Goal: Task Accomplishment & Management: Complete application form

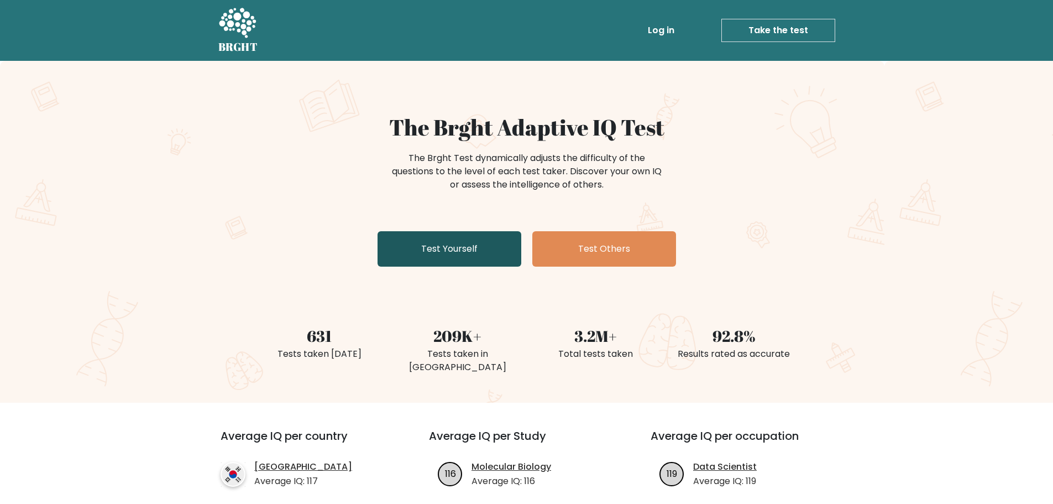
click at [450, 257] on link "Test Yourself" at bounding box center [450, 248] width 144 height 35
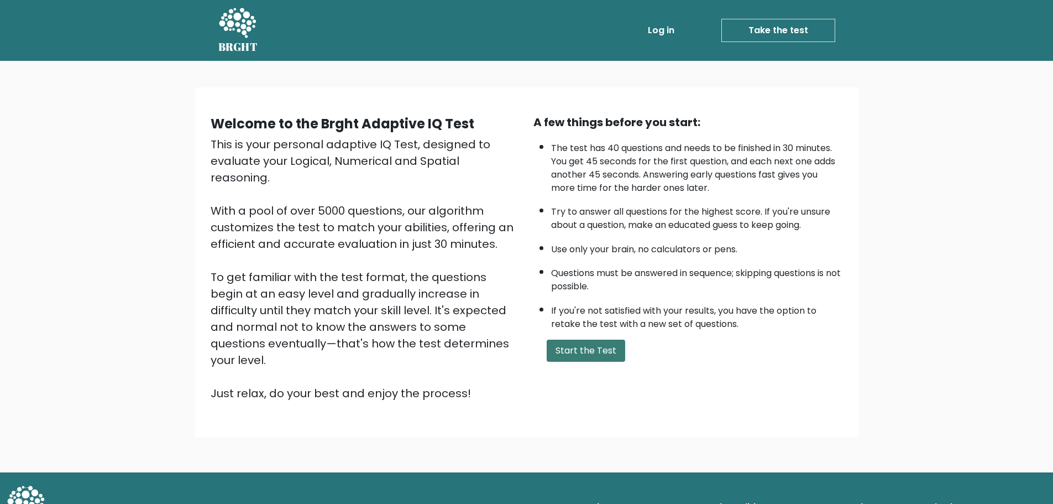
click at [598, 353] on button "Start the Test" at bounding box center [586, 351] width 79 height 22
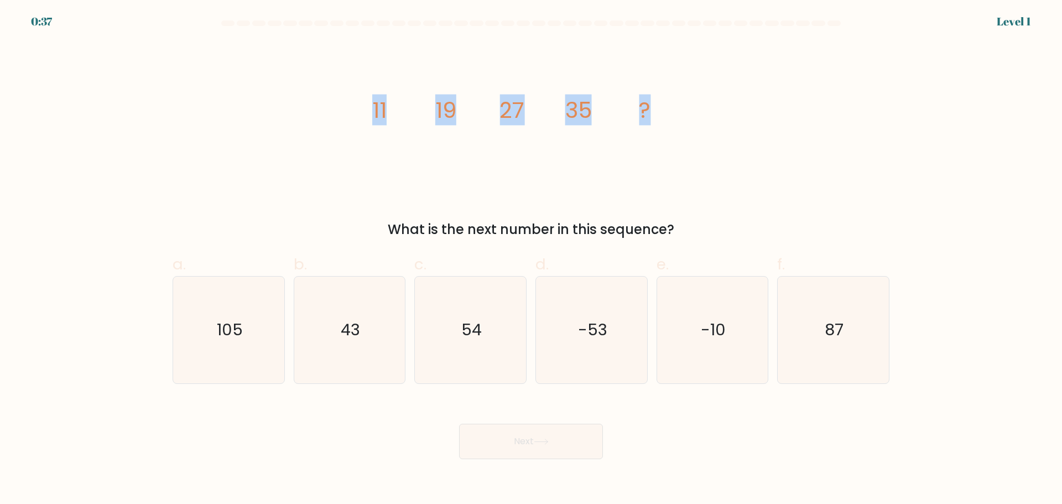
drag, startPoint x: 367, startPoint y: 111, endPoint x: 656, endPoint y: 113, distance: 289.8
click at [656, 113] on icon "image/svg+xml 11 19 27 35 ?" at bounding box center [531, 117] width 332 height 151
copy g "11 19 27 35 ?"
click at [312, 340] on icon "43" at bounding box center [349, 329] width 107 height 107
click at [531, 259] on input "b. 43" at bounding box center [531, 255] width 1 height 7
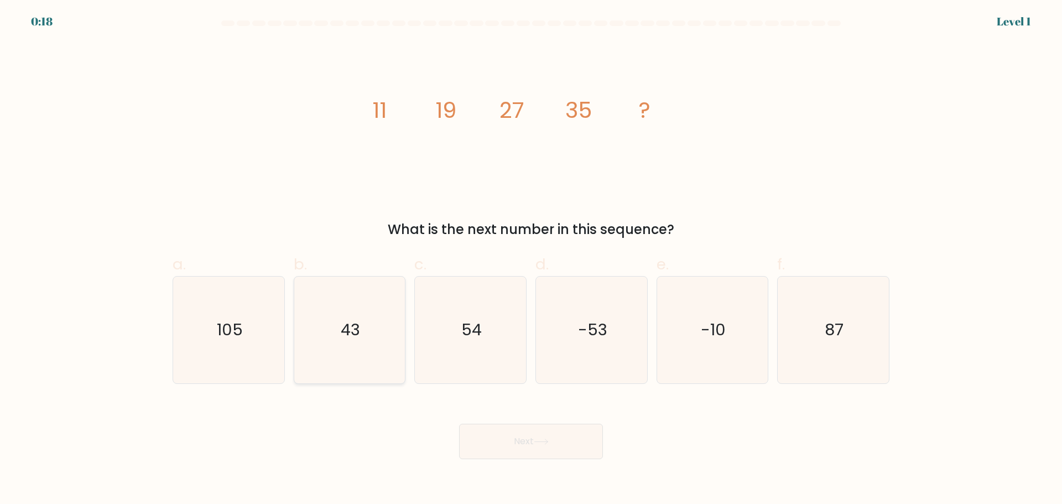
radio input "true"
click at [509, 460] on body "0:17 Level 1" at bounding box center [531, 252] width 1062 height 504
click at [509, 454] on button "Next" at bounding box center [531, 441] width 144 height 35
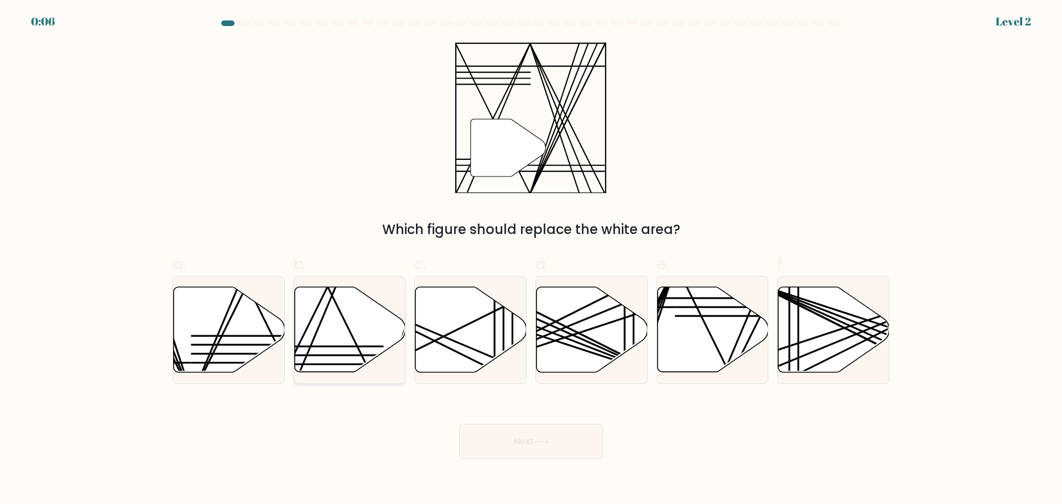
click at [368, 332] on icon at bounding box center [349, 328] width 111 height 85
click at [531, 259] on input "b." at bounding box center [531, 255] width 1 height 7
radio input "true"
click at [550, 436] on button "Next" at bounding box center [531, 441] width 144 height 35
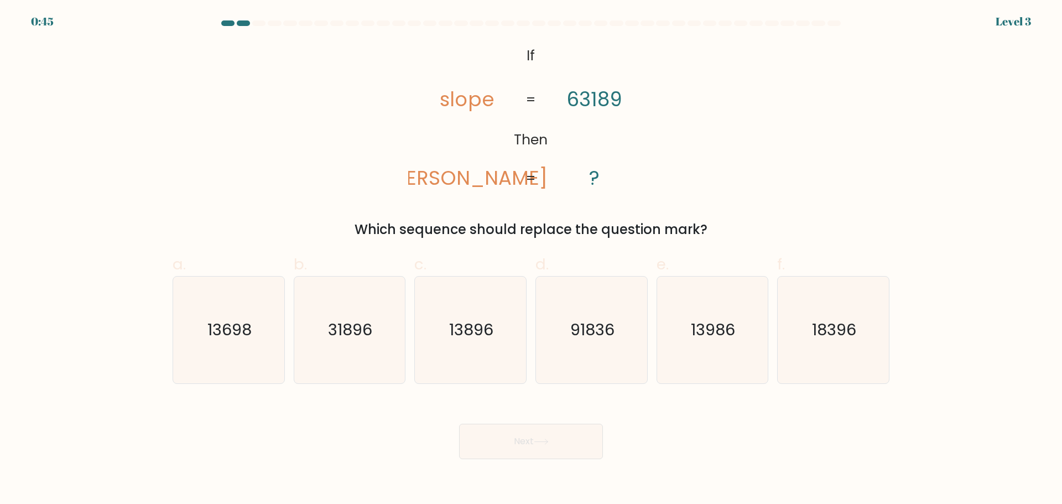
drag, startPoint x: 368, startPoint y: 49, endPoint x: 745, endPoint y: 213, distance: 411.3
click at [745, 213] on div "@import url('https://fonts.googleapis.com/css?family=Abril+Fatface:400,100,100i…" at bounding box center [531, 140] width 730 height 197
copy div "slope lopes 63189 ? = = Which sequence should replace the question mark?"
click at [300, 409] on div "Next" at bounding box center [531, 428] width 730 height 62
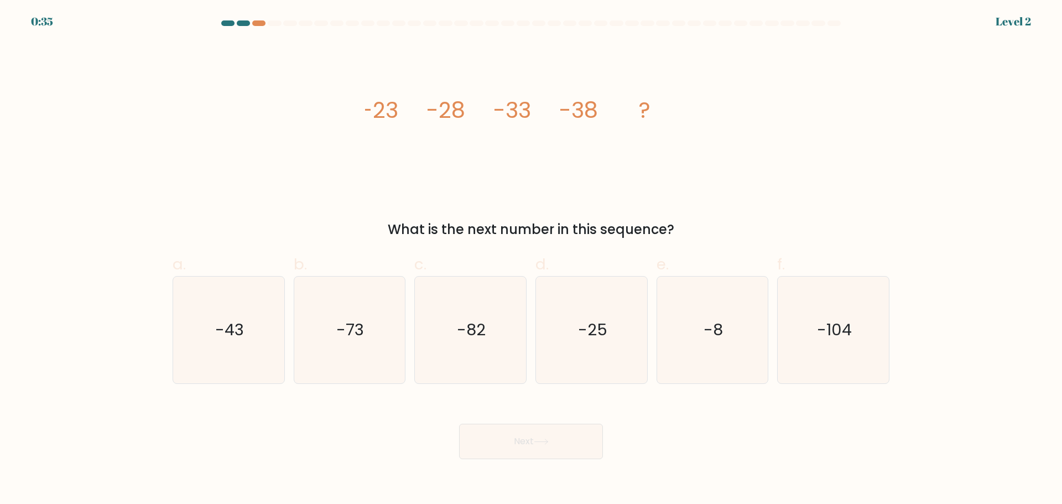
drag, startPoint x: 333, startPoint y: 96, endPoint x: 736, endPoint y: 223, distance: 422.2
click at [736, 223] on div "image/svg+xml -23 -28 -33 -38 ? What is the next number in this sequence?" at bounding box center [531, 140] width 730 height 197
copy div "-23 -28 -33 -38 ? What is the next number in this sequence?"
click at [231, 314] on icon "-43" at bounding box center [228, 329] width 107 height 107
click at [531, 259] on input "a. -43" at bounding box center [531, 255] width 1 height 7
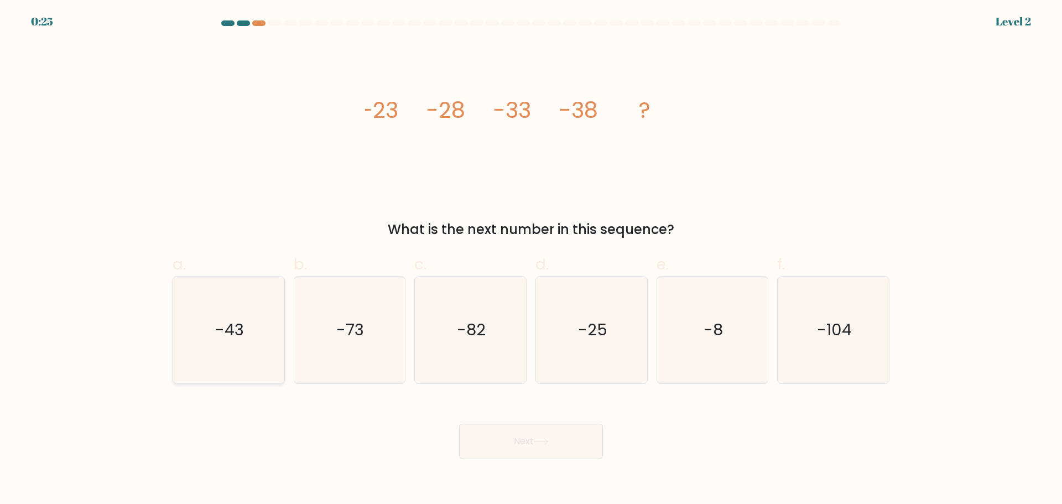
radio input "true"
click at [571, 453] on button "Next" at bounding box center [531, 441] width 144 height 35
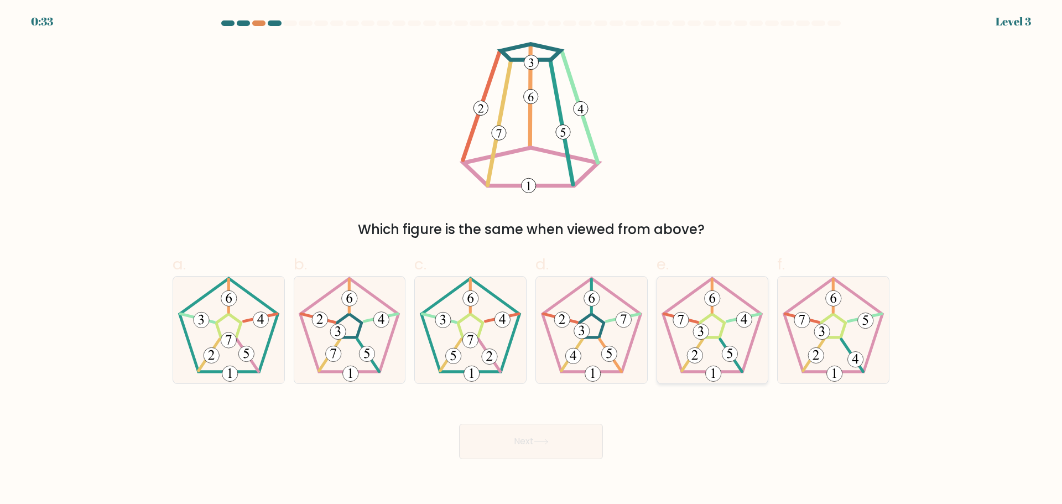
click at [707, 339] on icon at bounding box center [712, 329] width 107 height 107
click at [531, 259] on input "e." at bounding box center [531, 255] width 1 height 7
radio input "true"
click at [558, 440] on button "Next" at bounding box center [531, 441] width 144 height 35
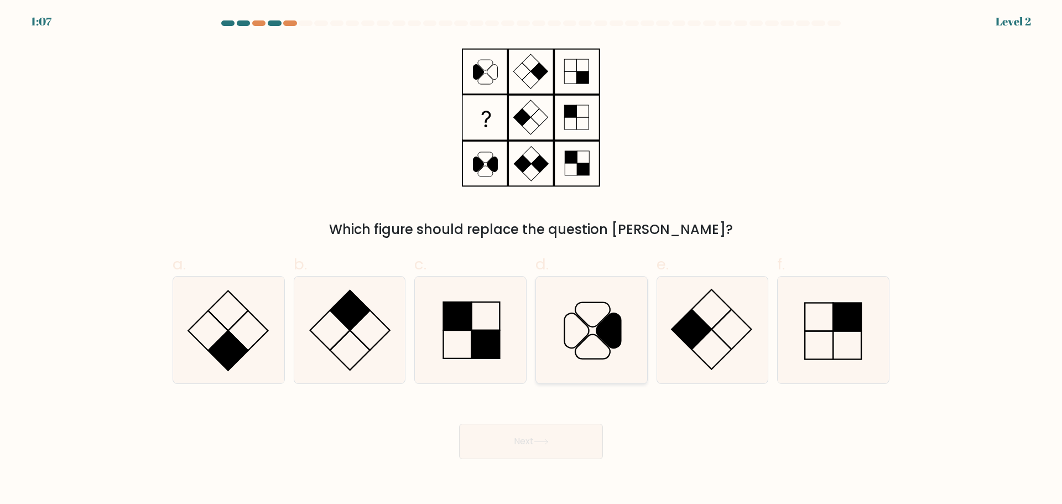
click at [593, 332] on icon at bounding box center [591, 329] width 107 height 107
click at [531, 259] on input "d." at bounding box center [531, 255] width 1 height 7
radio input "true"
click at [546, 438] on icon at bounding box center [541, 441] width 15 height 6
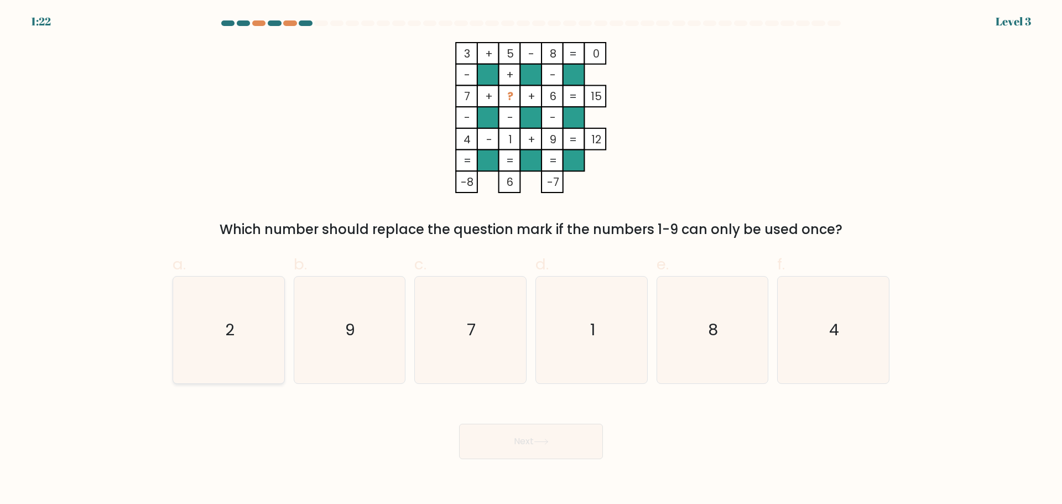
click at [250, 309] on icon "2" at bounding box center [228, 329] width 107 height 107
click at [531, 259] on input "a. 2" at bounding box center [531, 255] width 1 height 7
radio input "true"
click at [529, 432] on button "Next" at bounding box center [531, 441] width 144 height 35
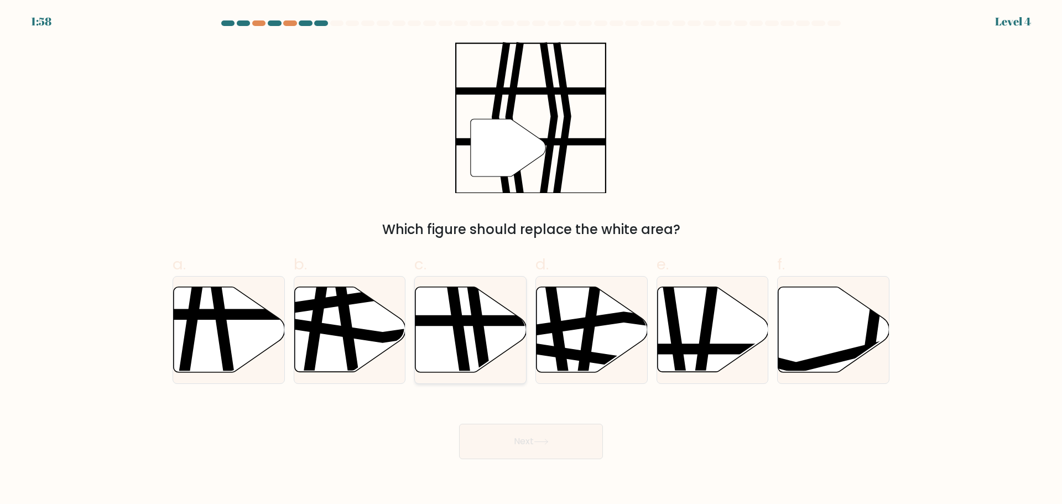
click at [465, 330] on icon at bounding box center [470, 328] width 111 height 85
click at [531, 259] on input "c." at bounding box center [531, 255] width 1 height 7
radio input "true"
click at [494, 446] on button "Next" at bounding box center [531, 441] width 144 height 35
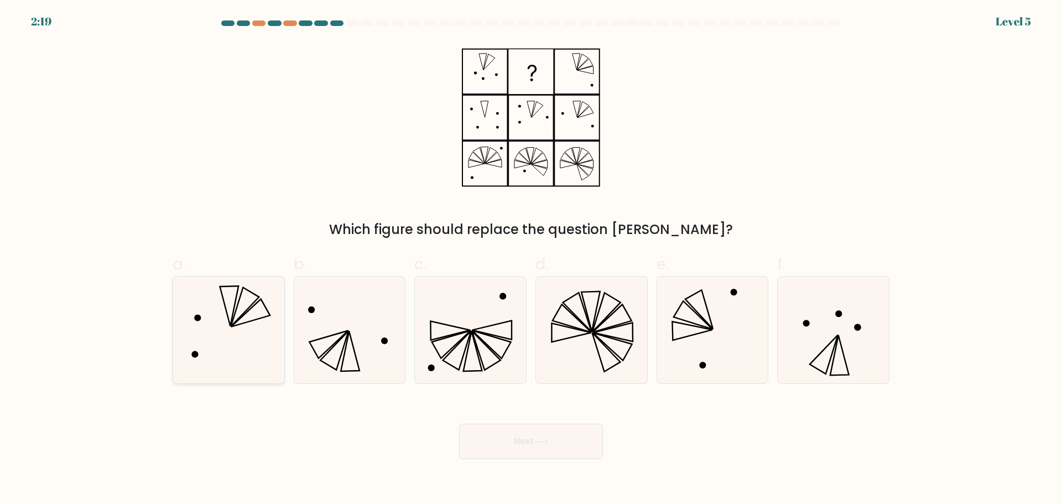
drag, startPoint x: 244, startPoint y: 316, endPoint x: 254, endPoint y: 316, distance: 9.4
click at [254, 316] on icon at bounding box center [228, 329] width 107 height 107
click at [531, 259] on input "a." at bounding box center [531, 255] width 1 height 7
radio input "true"
click at [552, 436] on button "Next" at bounding box center [531, 441] width 144 height 35
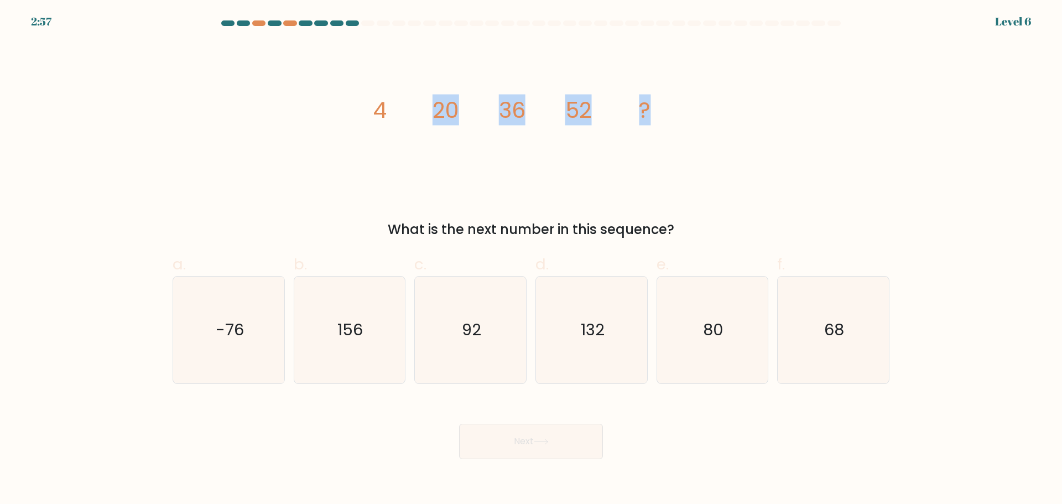
drag, startPoint x: 560, startPoint y: 122, endPoint x: 461, endPoint y: 132, distance: 98.9
click at [697, 165] on div "image/svg+xml 4 20 36 52 ? What is the next number in this sequence?" at bounding box center [531, 140] width 730 height 197
drag, startPoint x: 347, startPoint y: 97, endPoint x: 713, endPoint y: 123, distance: 366.4
click at [713, 123] on div "image/svg+xml 4 20 36 52 ? What is the next number in this sequence?" at bounding box center [531, 140] width 730 height 197
copy g "4 20 36 52 ?"
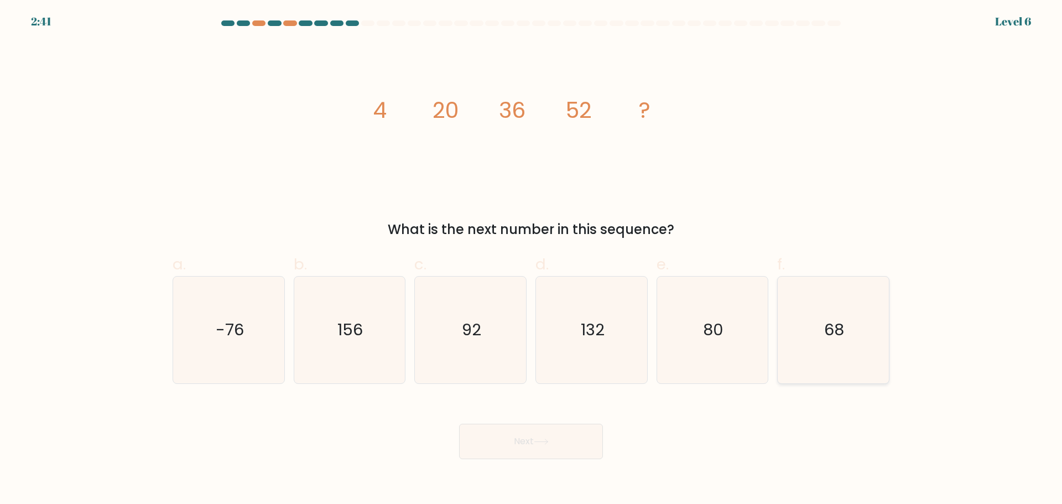
click at [798, 364] on icon "68" at bounding box center [833, 329] width 107 height 107
click at [531, 259] on input "f. 68" at bounding box center [531, 255] width 1 height 7
radio input "true"
click at [531, 453] on button "Next" at bounding box center [531, 441] width 144 height 35
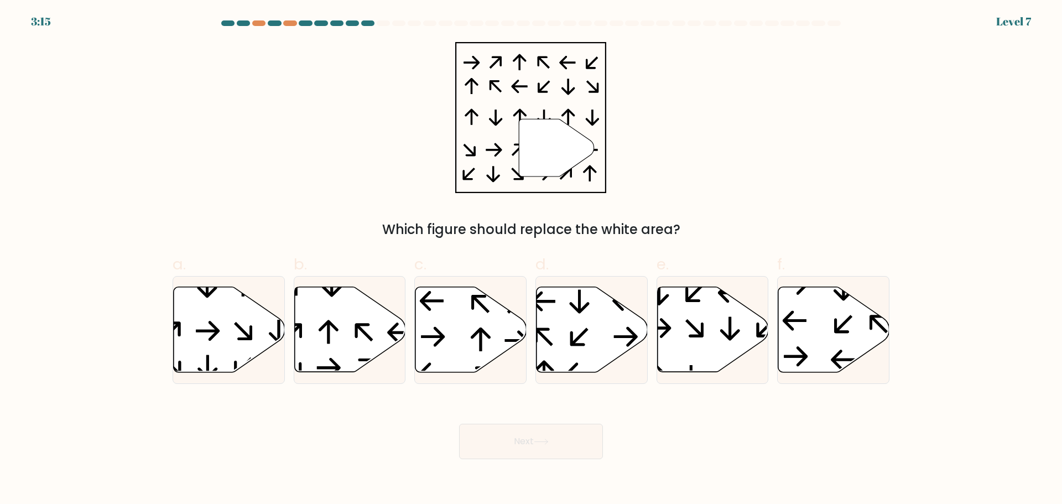
click at [539, 142] on icon at bounding box center [556, 148] width 75 height 58
click at [320, 339] on icon at bounding box center [349, 328] width 111 height 85
click at [531, 259] on input "b." at bounding box center [531, 255] width 1 height 7
radio input "true"
drag, startPoint x: 521, startPoint y: 442, endPoint x: 515, endPoint y: 436, distance: 7.8
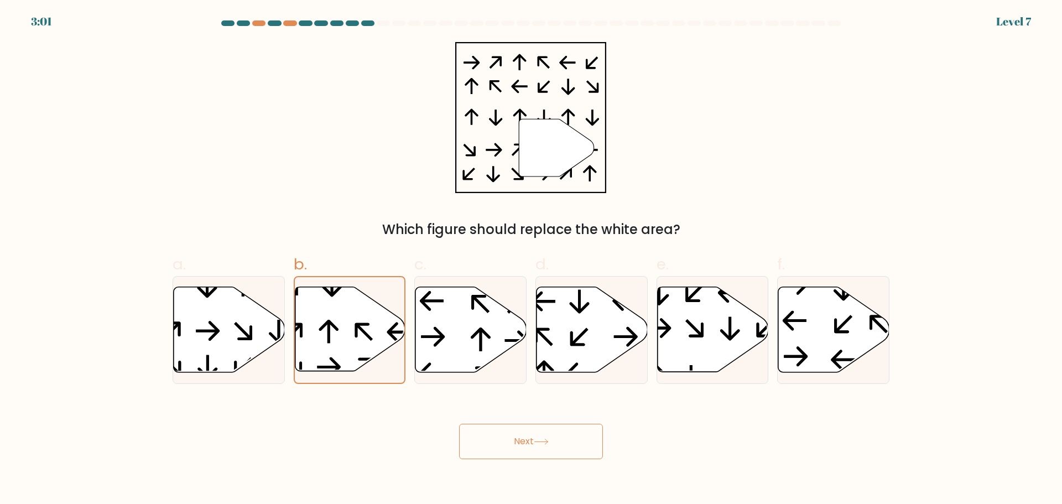
click at [523, 442] on button "Next" at bounding box center [531, 441] width 144 height 35
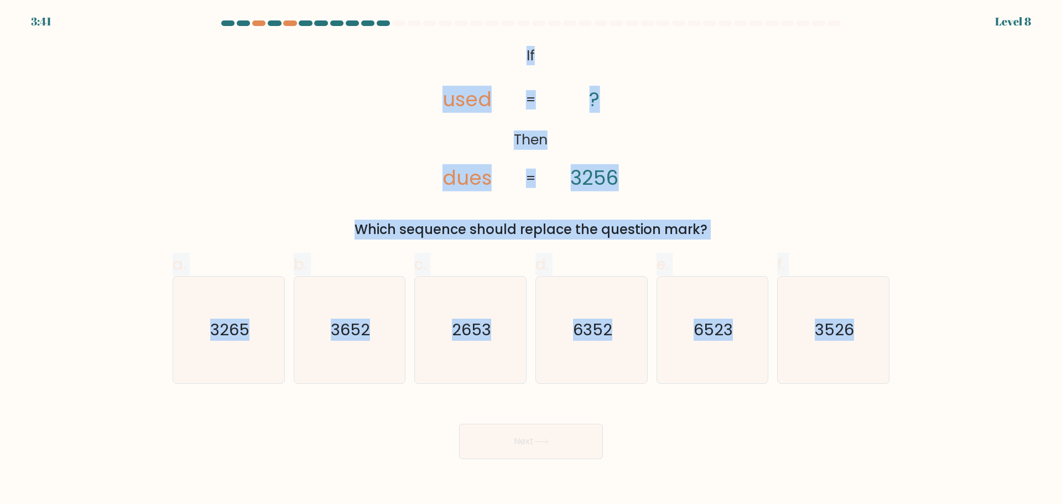
drag, startPoint x: 374, startPoint y: 26, endPoint x: 902, endPoint y: 384, distance: 638.3
click at [902, 384] on form "If ?" at bounding box center [531, 239] width 1062 height 438
copy form "@import url('https://fonts.googleapis.com/css?family=Abril+Fatface:400,100,100i…"
click at [318, 192] on div "@import url('https://fonts.googleapis.com/css?family=Abril+Fatface:400,100,100i…" at bounding box center [531, 140] width 730 height 197
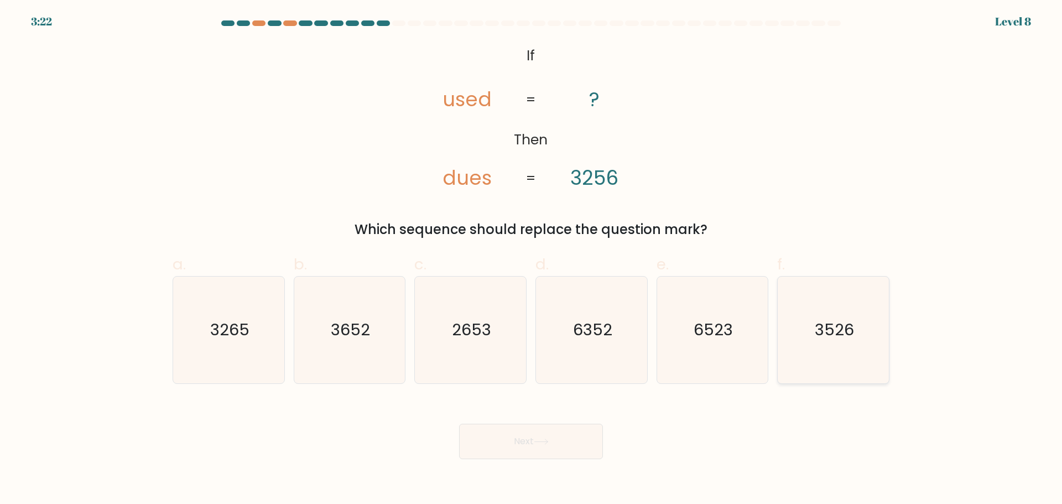
click at [842, 337] on text "3526" at bounding box center [834, 330] width 39 height 22
click at [531, 259] on input "f. 3526" at bounding box center [531, 255] width 1 height 7
radio input "true"
drag, startPoint x: 487, startPoint y: 434, endPoint x: 498, endPoint y: 432, distance: 11.2
click at [488, 434] on button "Next" at bounding box center [531, 441] width 144 height 35
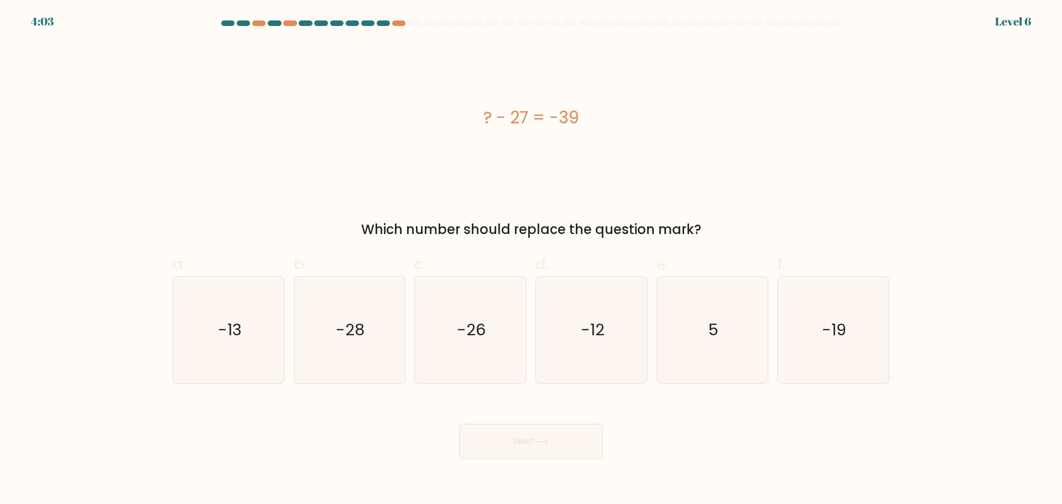
drag, startPoint x: 438, startPoint y: 103, endPoint x: 713, endPoint y: 138, distance: 276.9
click at [713, 138] on div "? - 27 = -39" at bounding box center [531, 117] width 717 height 151
copy div "? - 27 = -39"
click at [523, 158] on div "? - 27 = -39" at bounding box center [531, 117] width 717 height 151
click at [629, 343] on icon "-12" at bounding box center [591, 329] width 107 height 107
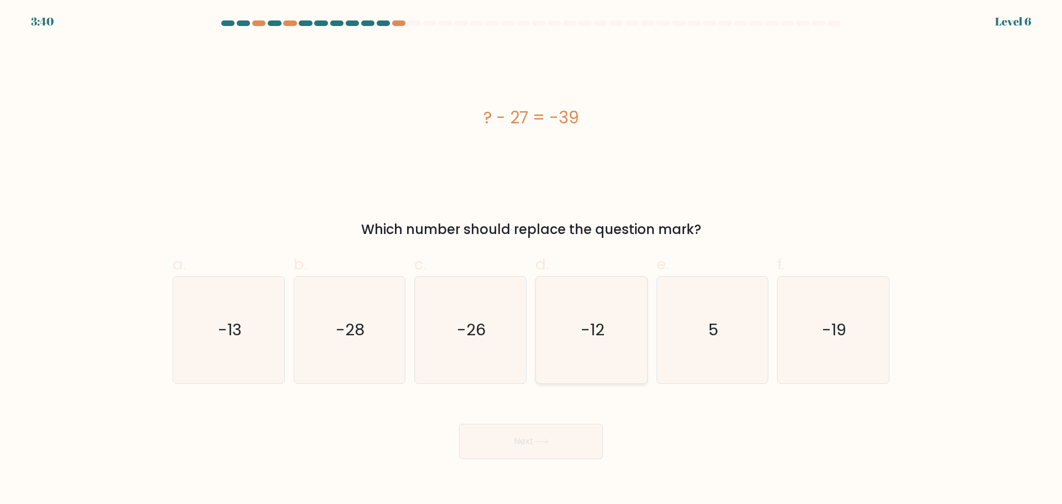
click at [531, 259] on input "d. -12" at bounding box center [531, 255] width 1 height 7
radio input "true"
click at [556, 443] on button "Next" at bounding box center [531, 441] width 144 height 35
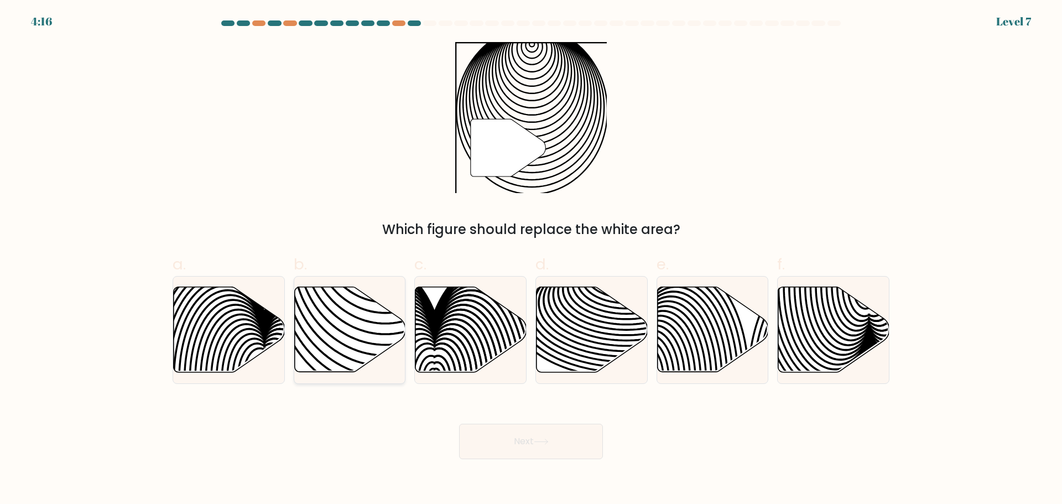
click at [341, 323] on icon at bounding box center [349, 328] width 111 height 85
click at [531, 259] on input "b." at bounding box center [531, 255] width 1 height 7
radio input "true"
click at [527, 442] on button "Next" at bounding box center [531, 441] width 144 height 35
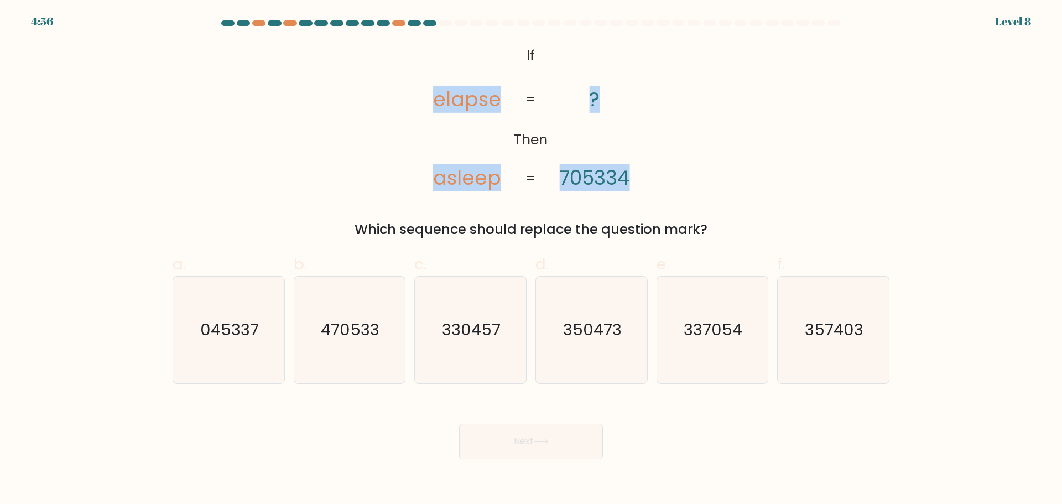
drag, startPoint x: 424, startPoint y: 34, endPoint x: 744, endPoint y: 169, distance: 346.9
click at [744, 169] on form "If ?" at bounding box center [531, 239] width 1062 height 438
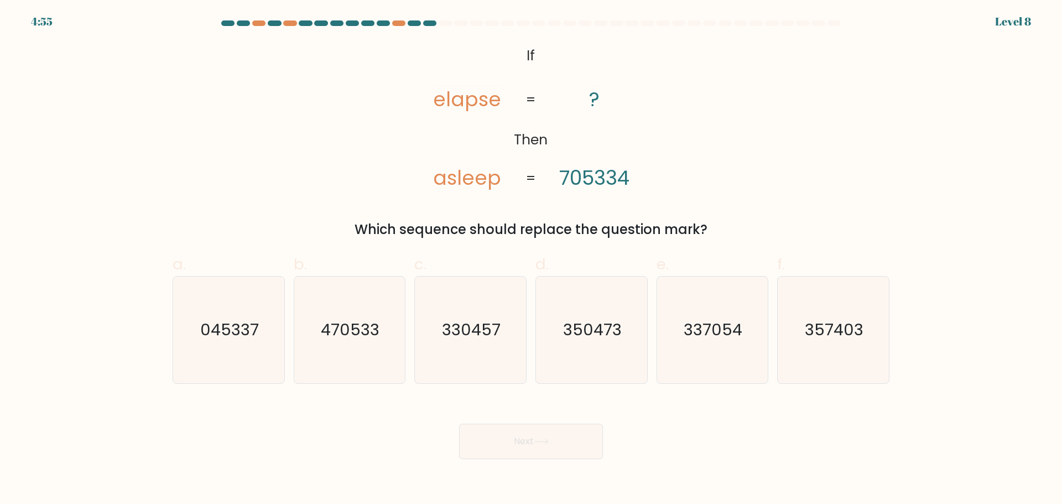
click at [533, 45] on icon "@import url('https://fonts.googleapis.com/css?family=Abril+Fatface:400,100,100i…" at bounding box center [531, 117] width 246 height 151
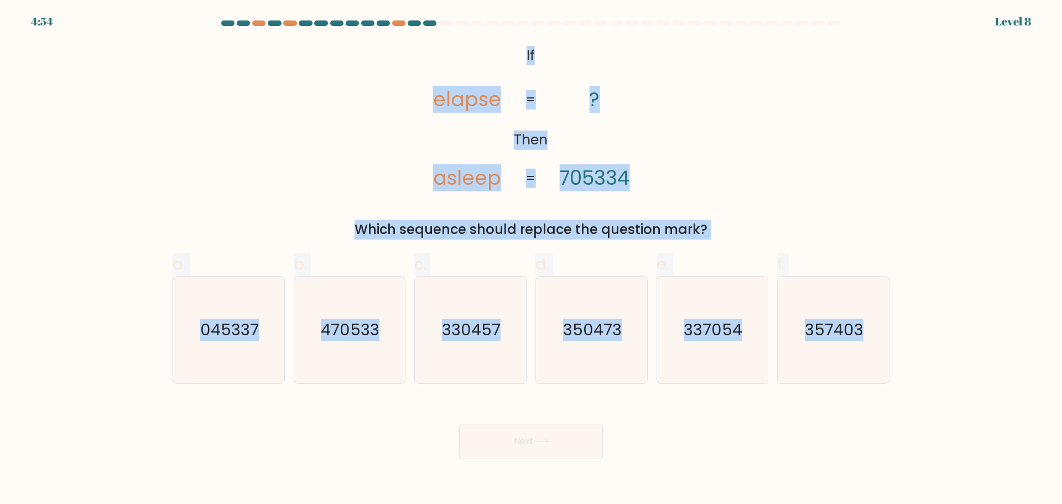
drag, startPoint x: 515, startPoint y: 51, endPoint x: 912, endPoint y: 362, distance: 504.1
click at [912, 362] on form "If ?" at bounding box center [531, 239] width 1062 height 438
copy form "If Then elapse asleep ? 705334 = = Which sequence should replace the question m…"
click at [474, 244] on div "a. 045337 b. 470533 c. 330457 d. e." at bounding box center [530, 313] width 725 height 139
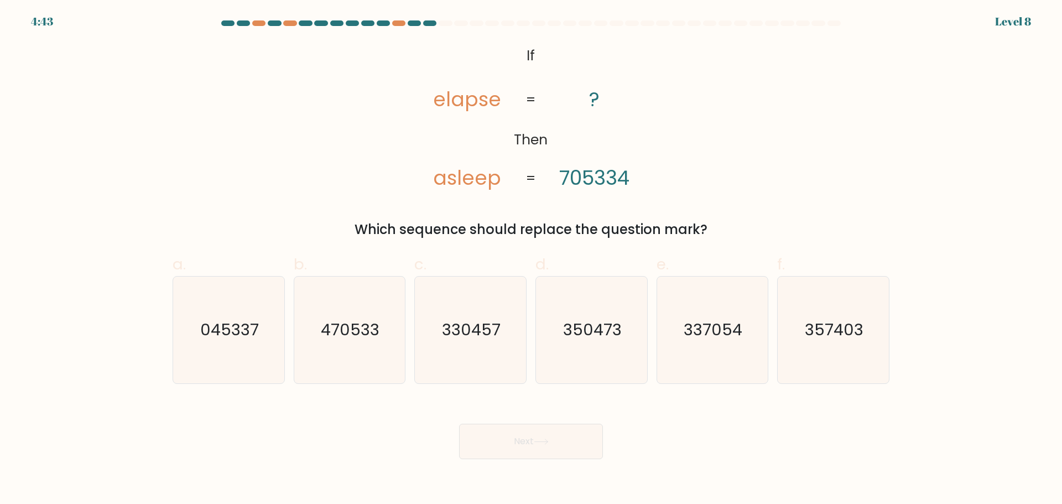
click at [482, 161] on icon "@import url('https://fonts.googleapis.com/css?family=Abril+Fatface:400,100,100i…" at bounding box center [531, 117] width 246 height 151
click at [314, 262] on label "b. 470533" at bounding box center [350, 318] width 112 height 130
click at [531, 259] on input "b. 470533" at bounding box center [531, 255] width 1 height 7
radio input "true"
click at [846, 173] on div "@import url('https://fonts.googleapis.com/css?family=Abril+Fatface:400,100,100i…" at bounding box center [531, 140] width 730 height 197
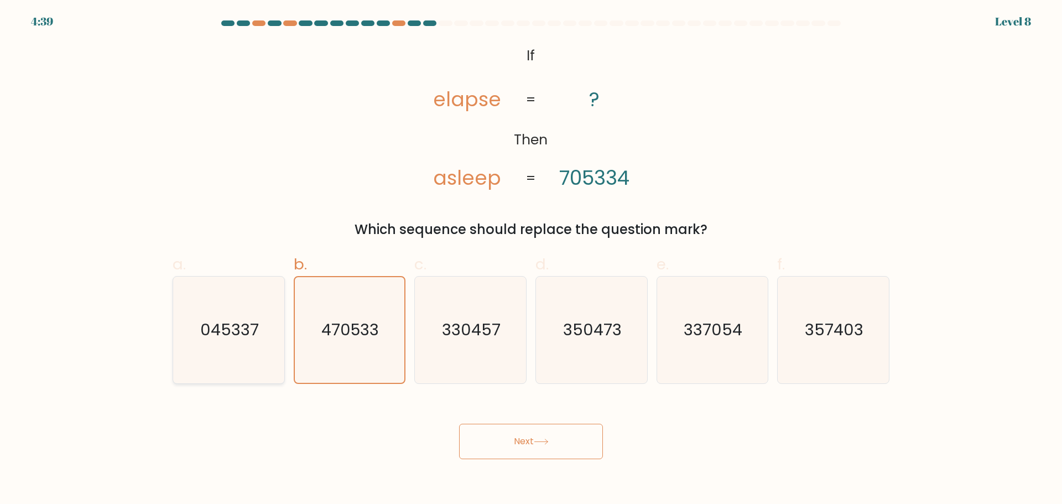
click at [227, 312] on icon "045337" at bounding box center [228, 329] width 107 height 107
click at [531, 259] on input "a. 045337" at bounding box center [531, 255] width 1 height 7
radio input "true"
click at [492, 332] on text "330457" at bounding box center [471, 330] width 59 height 22
click at [531, 259] on input "c. 330457" at bounding box center [531, 255] width 1 height 7
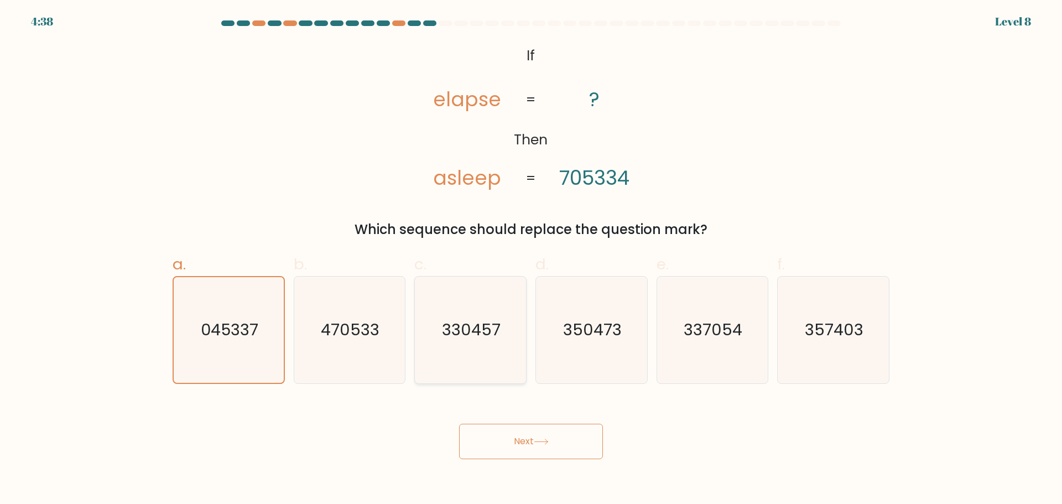
radio input "true"
click at [651, 341] on div "d. 350473" at bounding box center [591, 318] width 121 height 130
click at [807, 349] on icon "357403" at bounding box center [833, 329] width 107 height 107
click at [531, 259] on input "f. 357403" at bounding box center [531, 255] width 1 height 7
radio input "true"
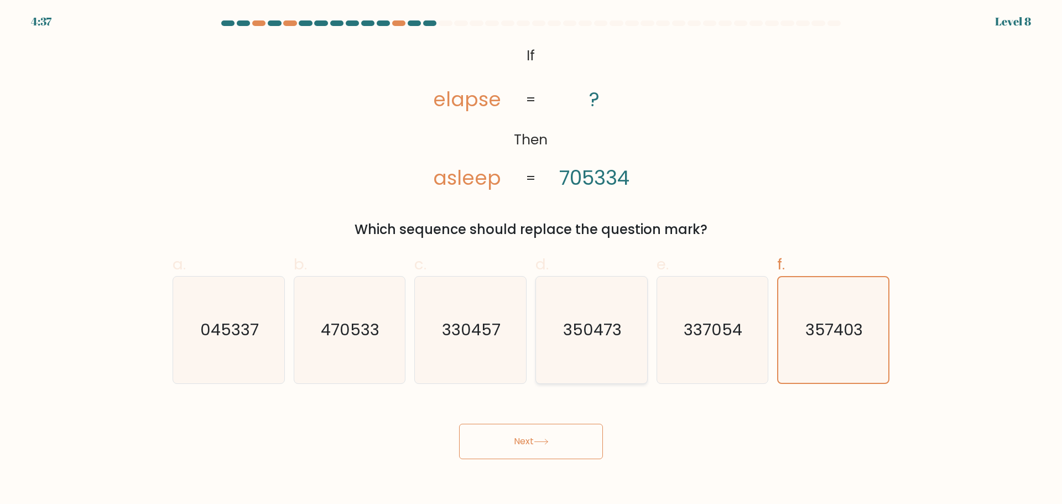
click at [624, 322] on icon "350473" at bounding box center [591, 329] width 107 height 107
click at [531, 259] on input "d. 350473" at bounding box center [531, 255] width 1 height 7
radio input "true"
click at [306, 318] on icon "470533" at bounding box center [349, 329] width 107 height 107
click at [531, 259] on input "b. 470533" at bounding box center [531, 255] width 1 height 7
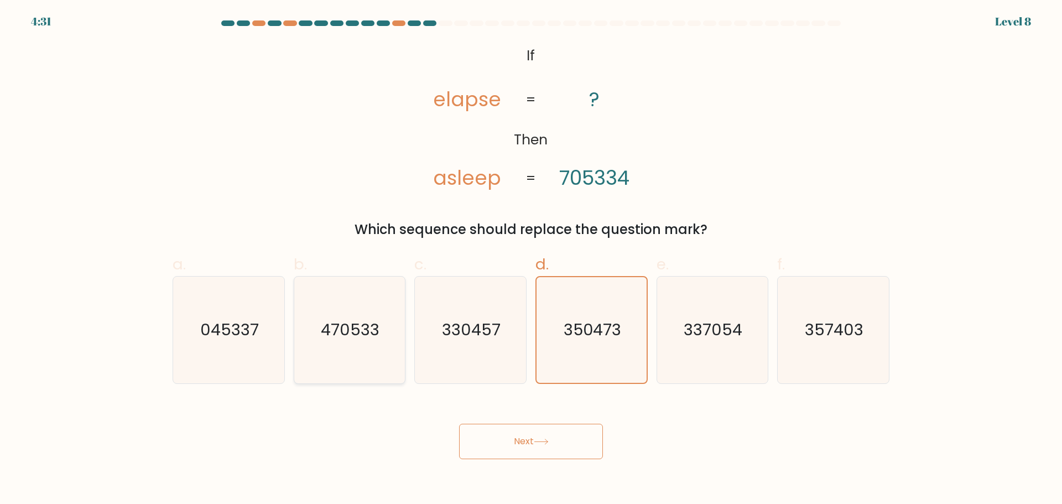
radio input "true"
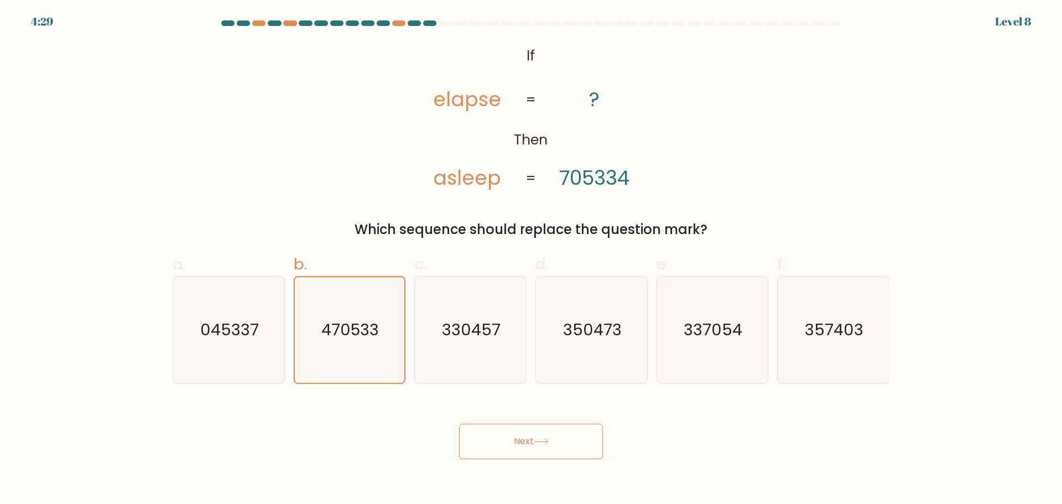
click at [525, 448] on button "Next" at bounding box center [531, 441] width 144 height 35
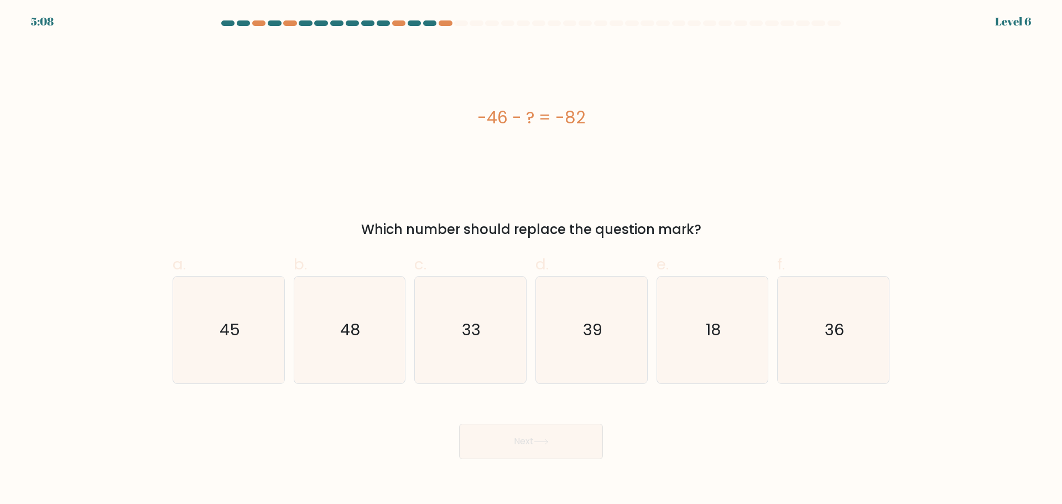
drag, startPoint x: 428, startPoint y: 109, endPoint x: 757, endPoint y: 234, distance: 352.1
click at [757, 234] on div "-46 - ? = -82 Which number should replace the question mark?" at bounding box center [531, 140] width 730 height 197
copy div "-46 - ? = -82 Which number should replace the question mark?"
click at [786, 357] on icon "36" at bounding box center [833, 329] width 107 height 107
click at [531, 259] on input "f. 36" at bounding box center [531, 255] width 1 height 7
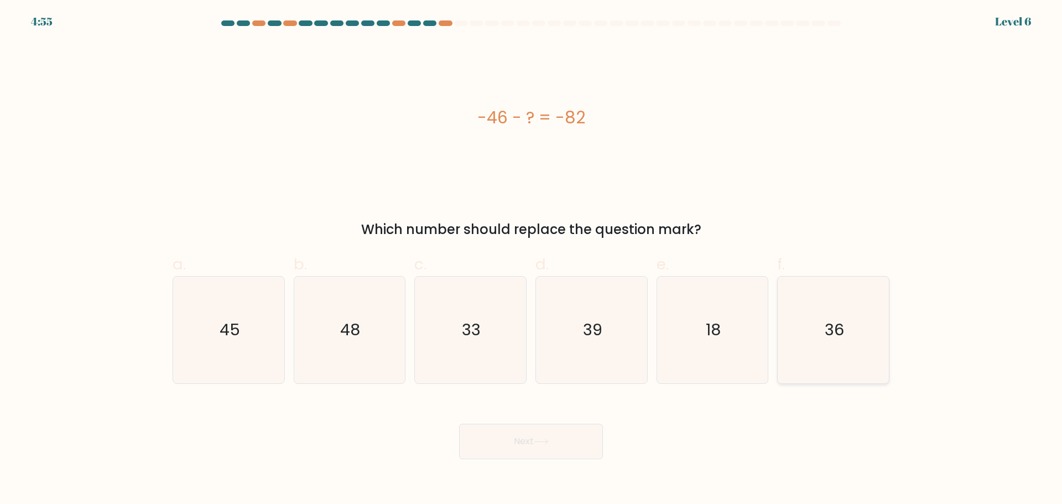
radio input "true"
click at [541, 452] on button "Next" at bounding box center [531, 441] width 144 height 35
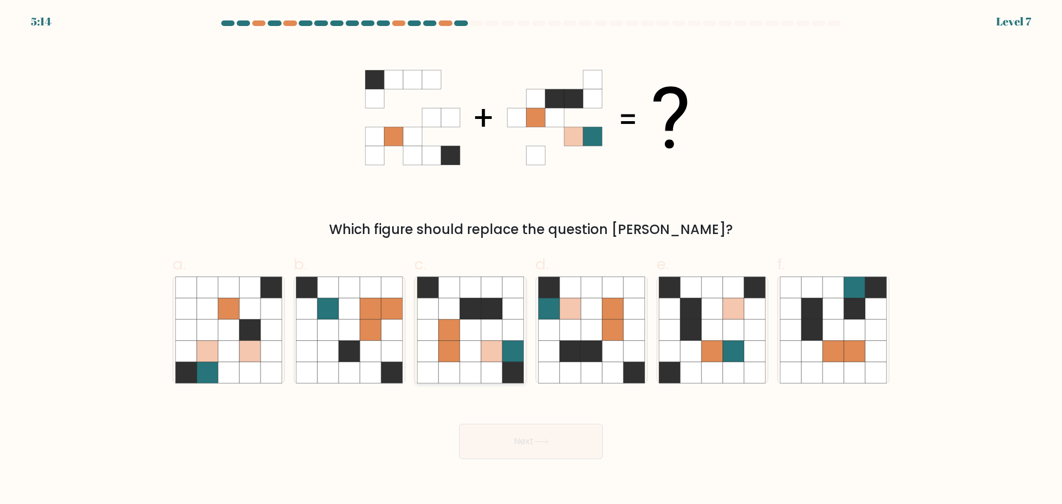
click at [450, 352] on icon at bounding box center [448, 350] width 21 height 21
click at [531, 259] on input "c." at bounding box center [531, 255] width 1 height 7
radio input "true"
click at [564, 427] on button "Next" at bounding box center [531, 441] width 144 height 35
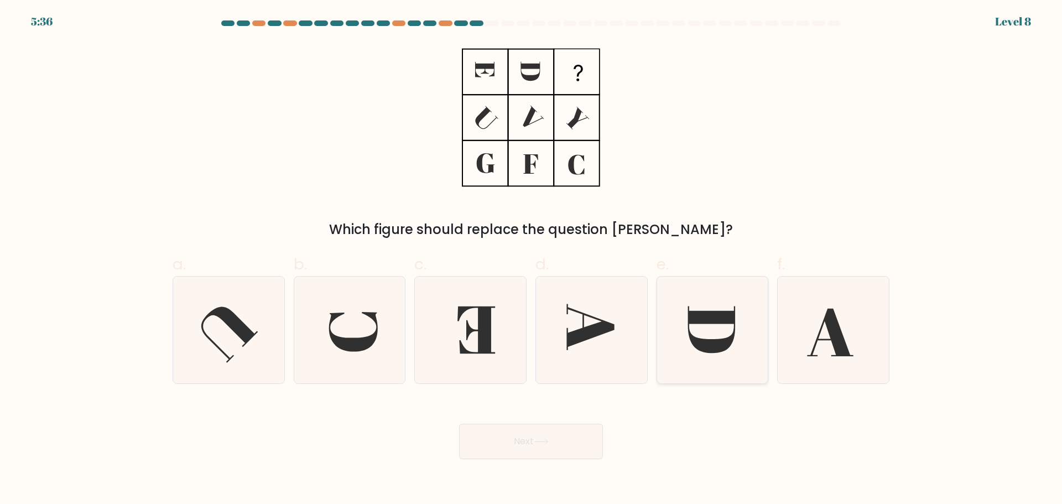
click at [691, 340] on icon at bounding box center [712, 329] width 48 height 47
click at [531, 259] on input "e." at bounding box center [531, 255] width 1 height 7
radio input "true"
click at [508, 424] on button "Next" at bounding box center [531, 441] width 144 height 35
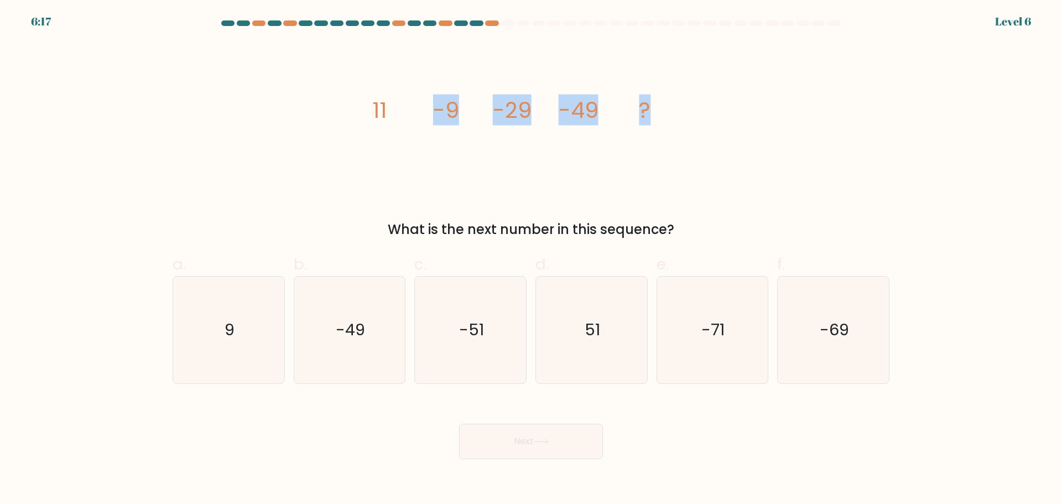
drag, startPoint x: 318, startPoint y: 100, endPoint x: 676, endPoint y: 116, distance: 358.1
click at [676, 116] on div "image/svg+xml 11 -9 -29 -49 ? What is the next number in this sequence?" at bounding box center [531, 140] width 730 height 197
copy g "-9 -29 -49 ?"
click at [860, 333] on icon "-69" at bounding box center [833, 329] width 107 height 107
click at [531, 259] on input "f. -69" at bounding box center [531, 255] width 1 height 7
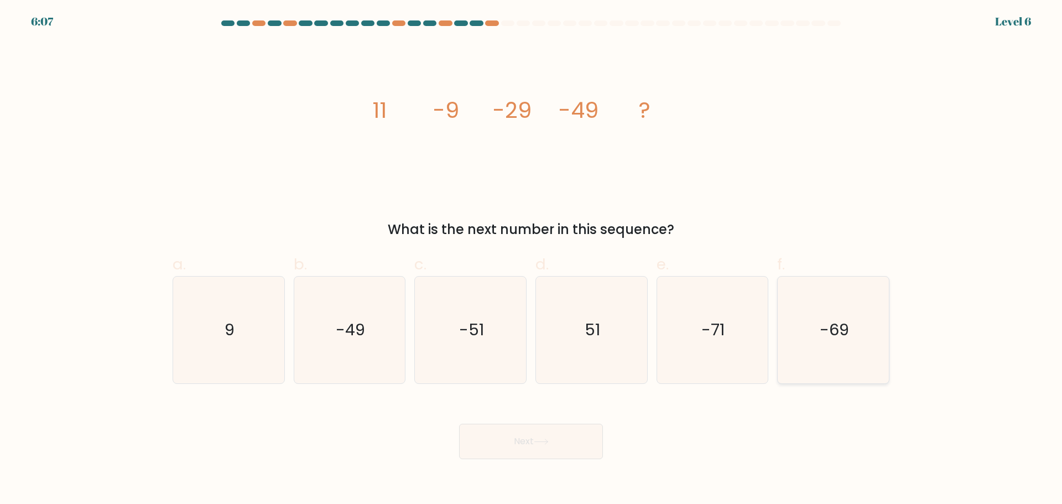
radio input "true"
click at [572, 430] on button "Next" at bounding box center [531, 441] width 144 height 35
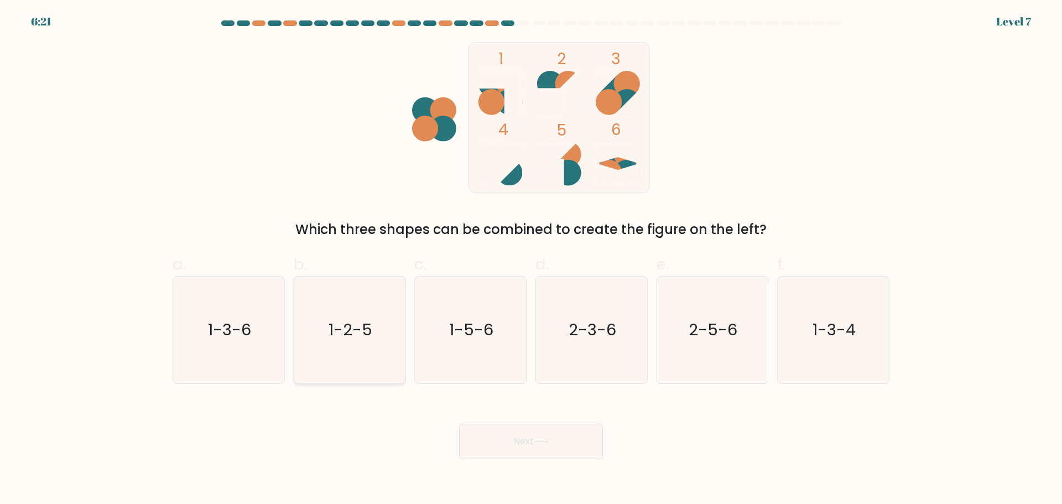
click at [345, 330] on text "1-2-5" at bounding box center [350, 330] width 44 height 22
click at [531, 259] on input "b. 1-2-5" at bounding box center [531, 255] width 1 height 7
radio input "true"
click at [529, 432] on button "Next" at bounding box center [531, 441] width 144 height 35
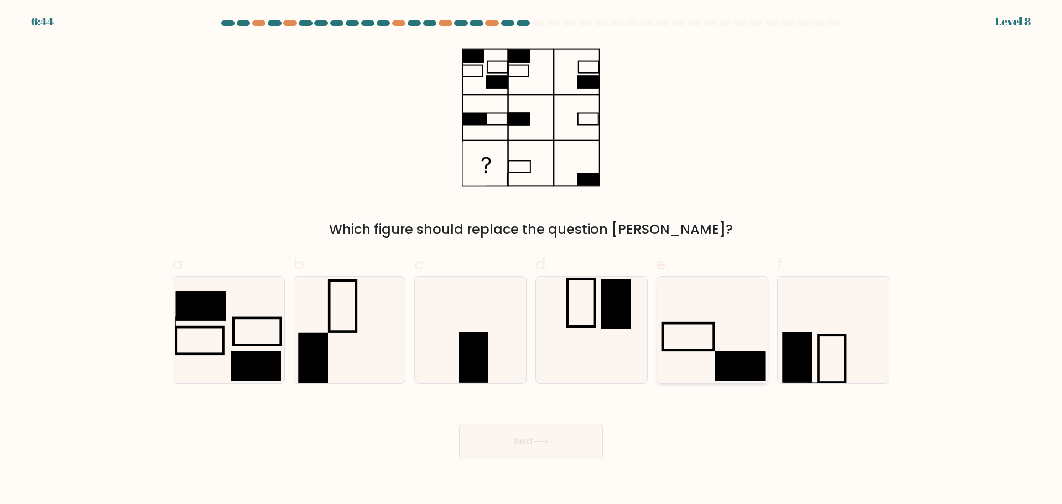
click at [699, 351] on icon at bounding box center [712, 329] width 107 height 107
click at [531, 259] on input "e." at bounding box center [531, 255] width 1 height 7
radio input "true"
click at [502, 450] on button "Next" at bounding box center [531, 441] width 144 height 35
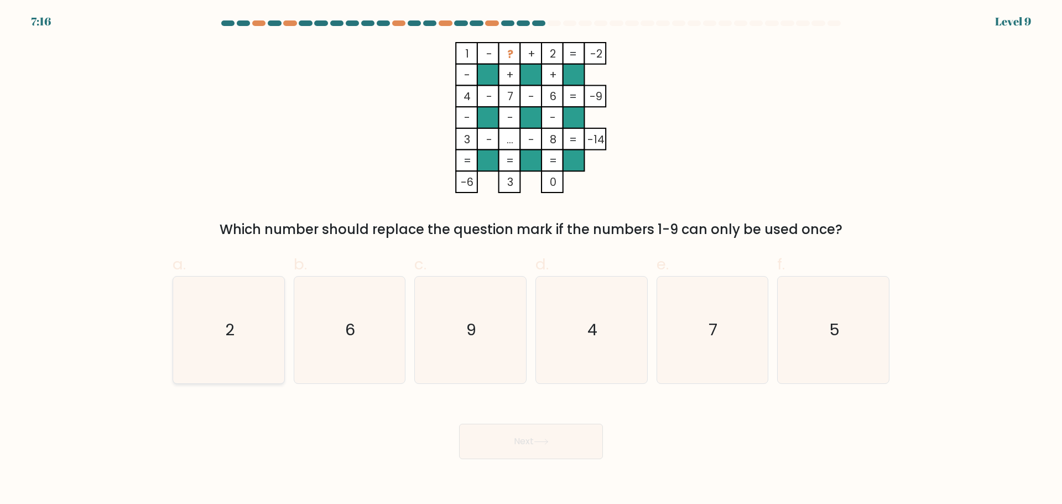
click at [268, 333] on icon "2" at bounding box center [228, 329] width 107 height 107
click at [531, 259] on input "a. 2" at bounding box center [531, 255] width 1 height 7
radio input "true"
click at [535, 457] on button "Next" at bounding box center [531, 441] width 144 height 35
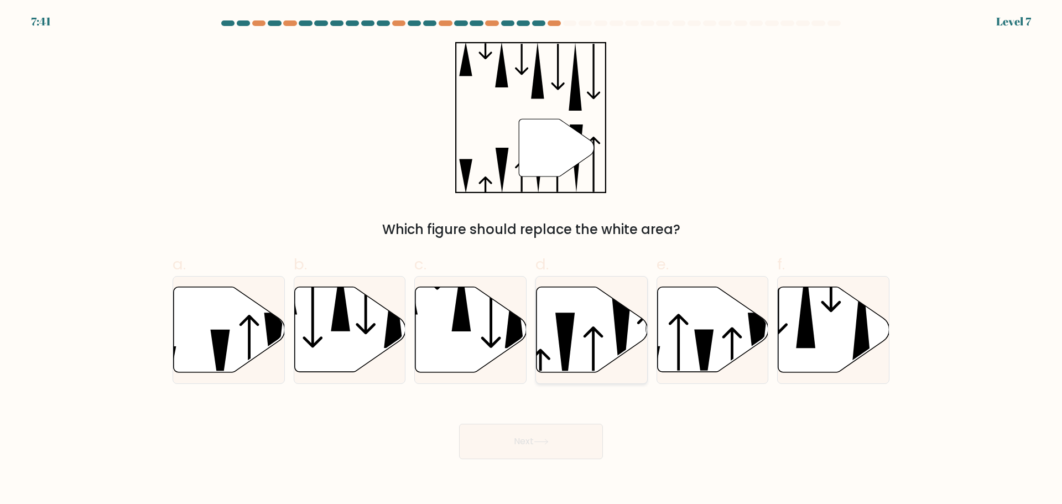
click at [576, 326] on icon at bounding box center [591, 328] width 111 height 85
click at [531, 259] on input "d." at bounding box center [531, 255] width 1 height 7
radio input "true"
click at [556, 453] on button "Next" at bounding box center [531, 441] width 144 height 35
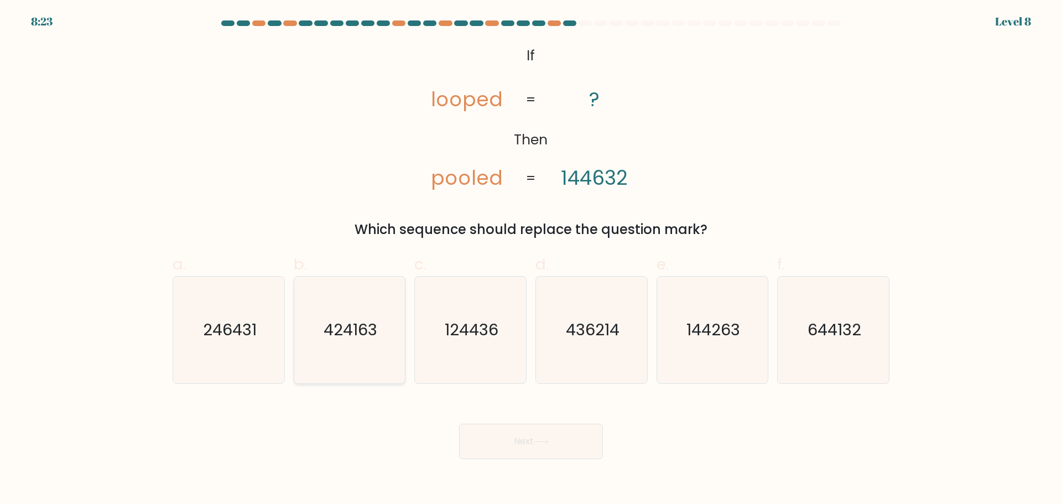
click at [341, 312] on icon "424163" at bounding box center [349, 329] width 107 height 107
click at [531, 259] on input "b. 424163" at bounding box center [531, 255] width 1 height 7
radio input "true"
click at [548, 399] on div "Next" at bounding box center [531, 428] width 730 height 62
click at [560, 451] on button "Next" at bounding box center [531, 441] width 144 height 35
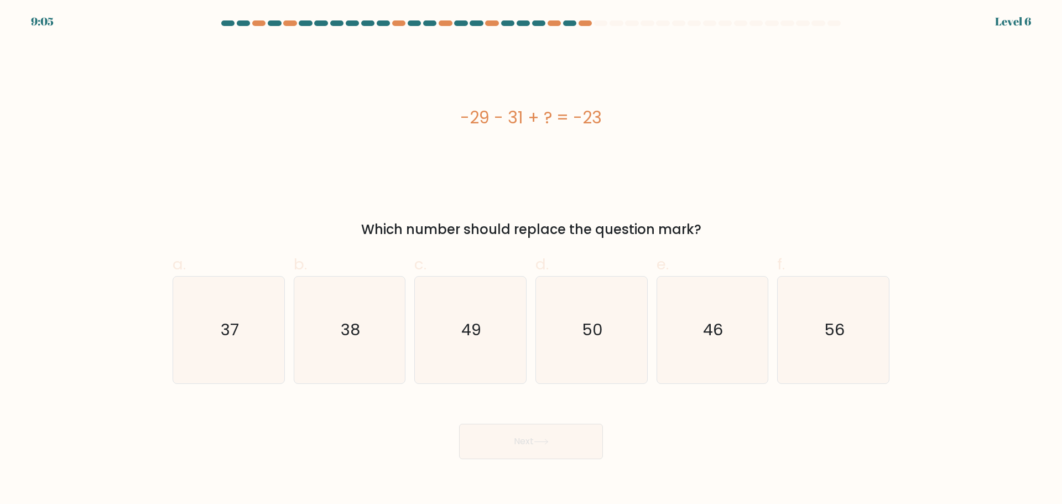
drag, startPoint x: 444, startPoint y: 93, endPoint x: 709, endPoint y: 96, distance: 264.9
click at [709, 96] on div "-29 - 31 + ? = -23" at bounding box center [531, 117] width 717 height 151
copy div "-29 - 31 + ? = -23"
click at [229, 339] on text "37" at bounding box center [230, 330] width 18 height 22
click at [531, 259] on input "a. 37" at bounding box center [531, 255] width 1 height 7
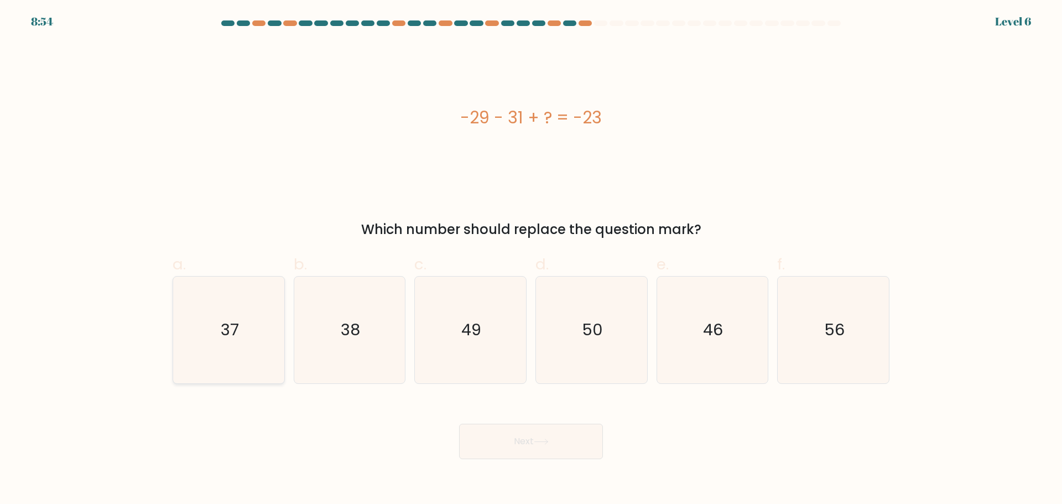
radio input "true"
click at [531, 446] on button "Next" at bounding box center [531, 441] width 144 height 35
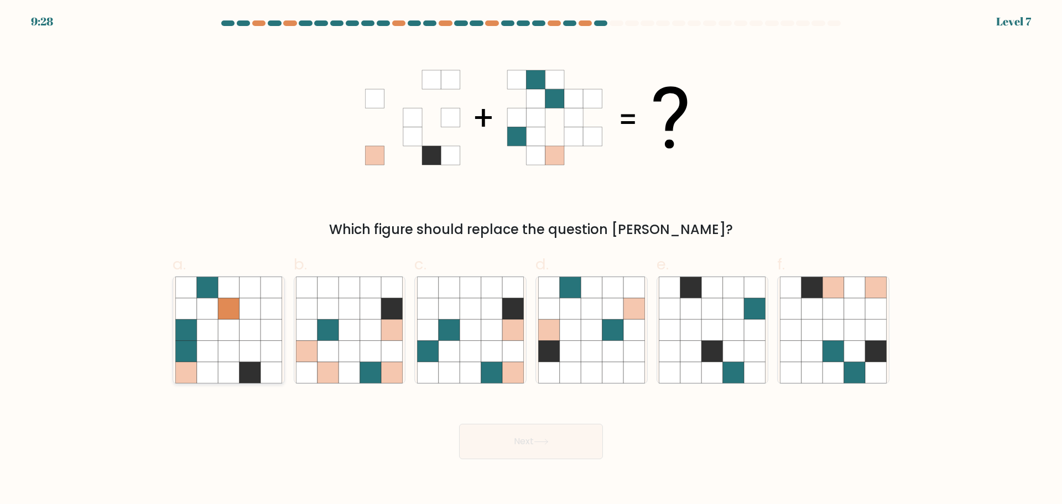
click at [210, 312] on icon at bounding box center [207, 307] width 21 height 21
click at [531, 259] on input "a." at bounding box center [531, 255] width 1 height 7
radio input "true"
click at [566, 316] on icon at bounding box center [570, 307] width 21 height 21
click at [531, 259] on input "d." at bounding box center [531, 255] width 1 height 7
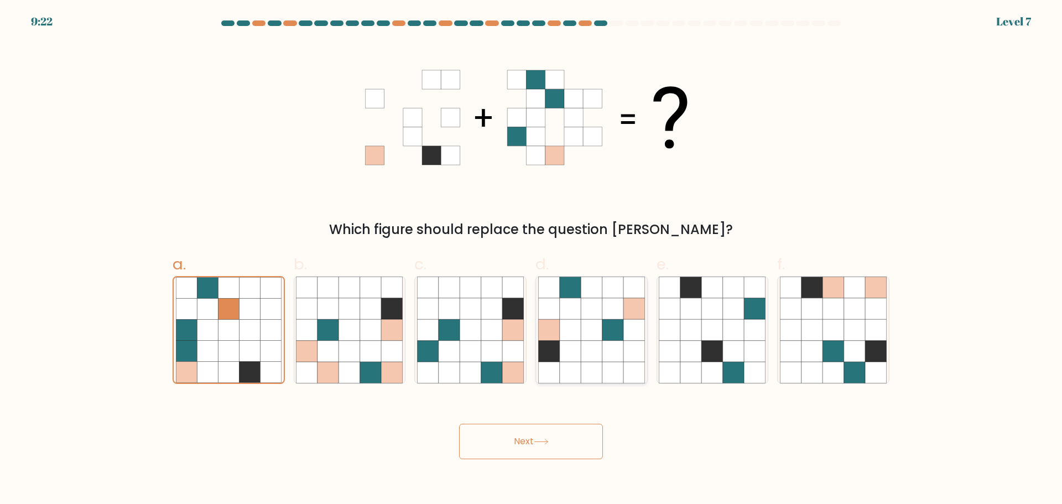
radio input "true"
click at [242, 330] on icon at bounding box center [249, 329] width 21 height 21
click at [531, 259] on input "a." at bounding box center [531, 255] width 1 height 7
radio input "true"
click at [597, 355] on icon at bounding box center [591, 350] width 21 height 21
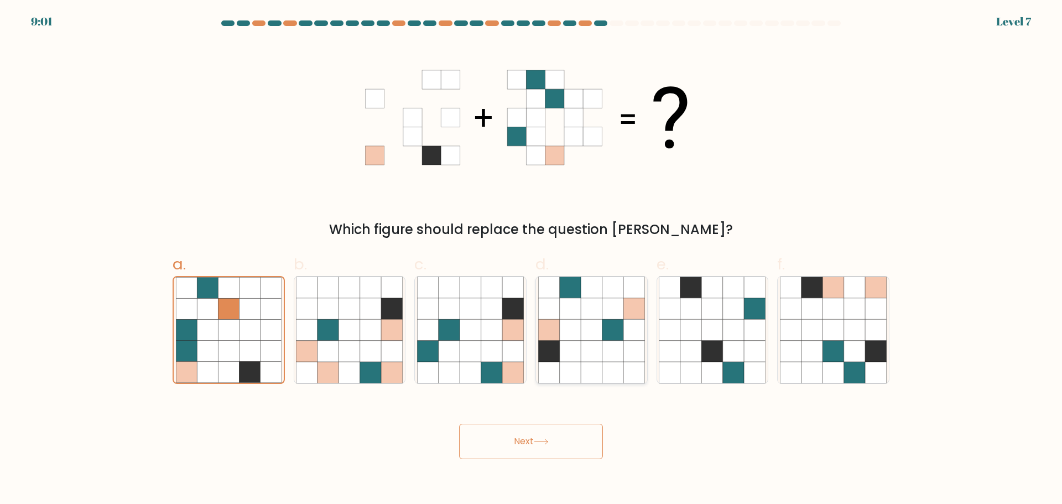
click at [531, 259] on input "d." at bounding box center [531, 255] width 1 height 7
radio input "true"
click at [272, 341] on icon at bounding box center [270, 350] width 21 height 21
click at [531, 259] on input "a." at bounding box center [531, 255] width 1 height 7
radio input "true"
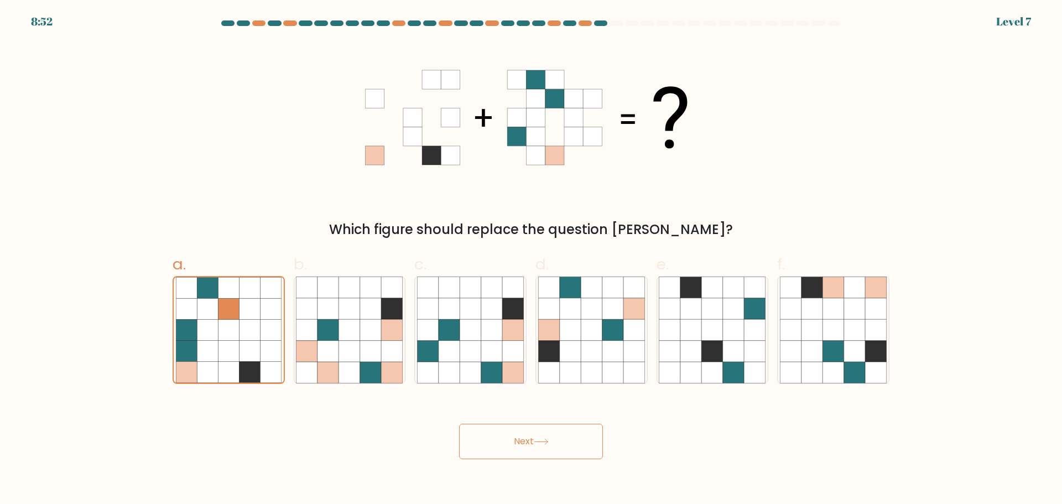
click at [554, 434] on button "Next" at bounding box center [531, 441] width 144 height 35
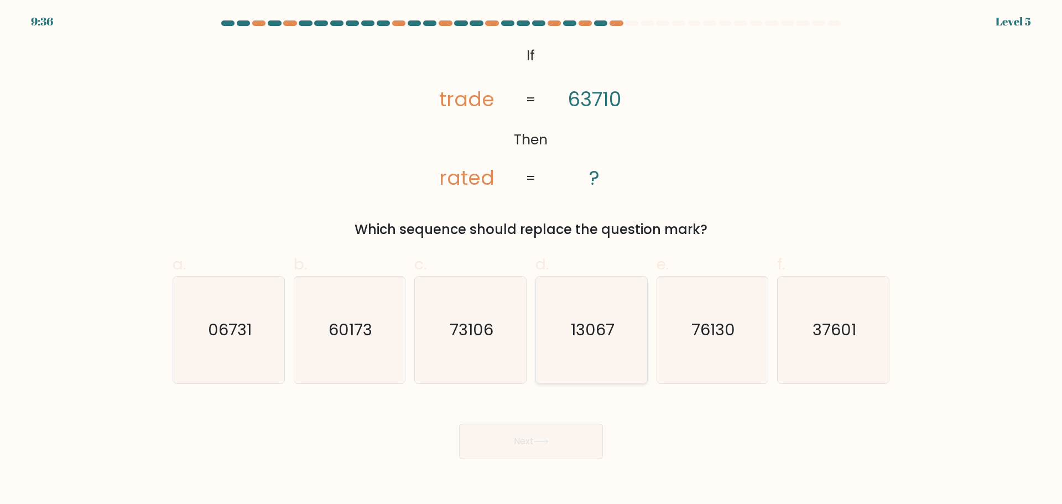
click at [625, 305] on icon "13067" at bounding box center [591, 329] width 107 height 107
click at [531, 259] on input "d. 13067" at bounding box center [531, 255] width 1 height 7
radio input "true"
click at [521, 451] on button "Next" at bounding box center [531, 441] width 144 height 35
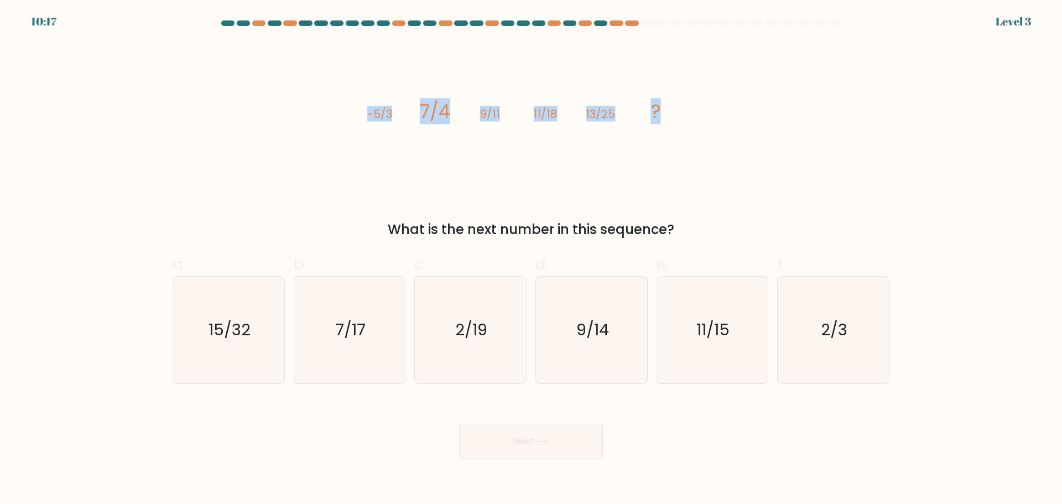
drag, startPoint x: 532, startPoint y: 111, endPoint x: 769, endPoint y: 111, distance: 236.1
click at [769, 111] on div "image/svg+xml -5/3 7/4 9/11 11/18 13/25 ? What is the next number in this seque…" at bounding box center [531, 140] width 730 height 197
copy g "-5/3 7/4 9/11 11/18 13/25 ?"
click at [233, 330] on text "15/32" at bounding box center [229, 330] width 42 height 22
click at [531, 259] on input "a. 15/32" at bounding box center [531, 255] width 1 height 7
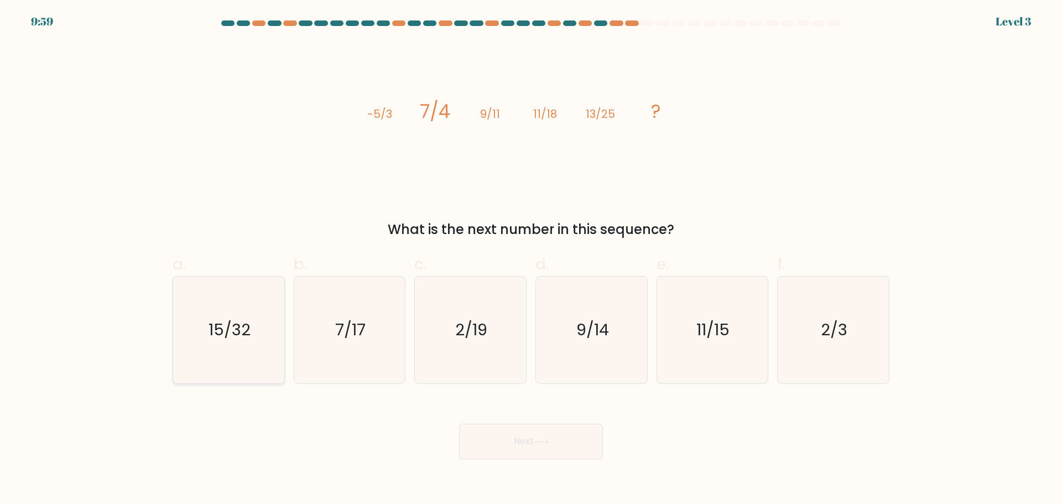
radio input "true"
click at [529, 457] on button "Next" at bounding box center [531, 441] width 144 height 35
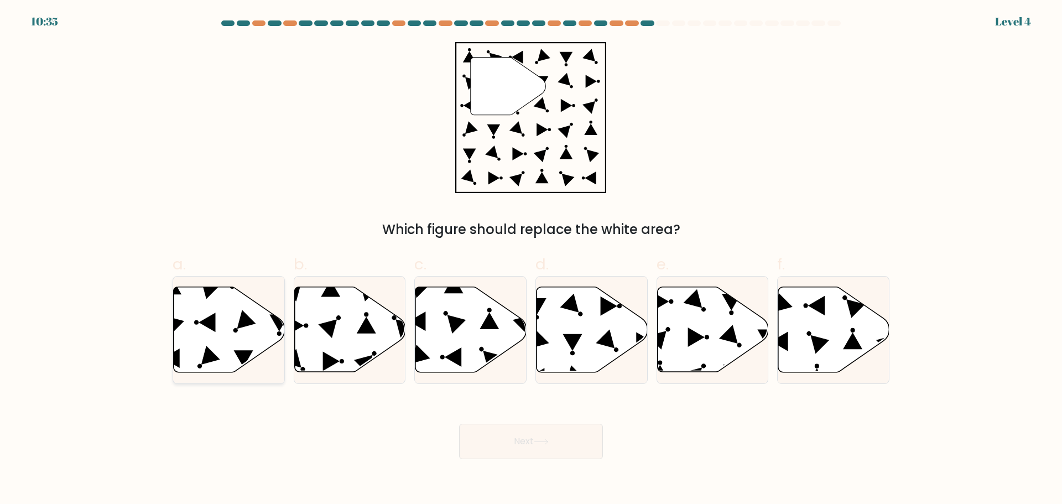
click at [227, 341] on icon at bounding box center [229, 328] width 111 height 85
click at [531, 259] on input "a." at bounding box center [531, 255] width 1 height 7
radio input "true"
click at [486, 432] on button "Next" at bounding box center [531, 441] width 144 height 35
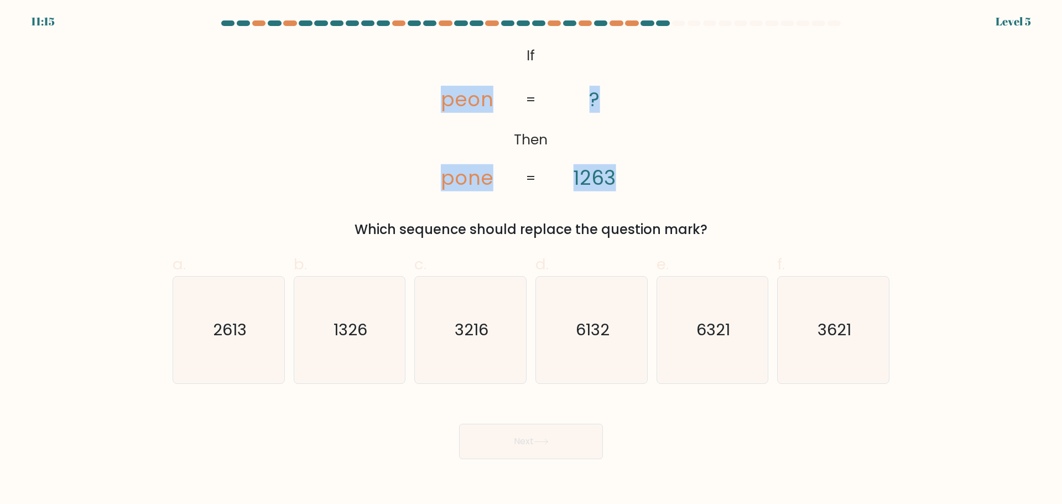
drag, startPoint x: 429, startPoint y: 32, endPoint x: 771, endPoint y: 181, distance: 373.2
click at [771, 181] on form "If ?" at bounding box center [531, 239] width 1062 height 438
copy icon "peon pone ? 1263"
click at [767, 146] on div "@import url('https://fonts.googleapis.com/css?family=Abril+Fatface:400,100,100i…" at bounding box center [531, 140] width 730 height 197
click at [889, 168] on div "@import url('https://fonts.googleapis.com/css?family=Abril+Fatface:400,100,100i…" at bounding box center [531, 140] width 730 height 197
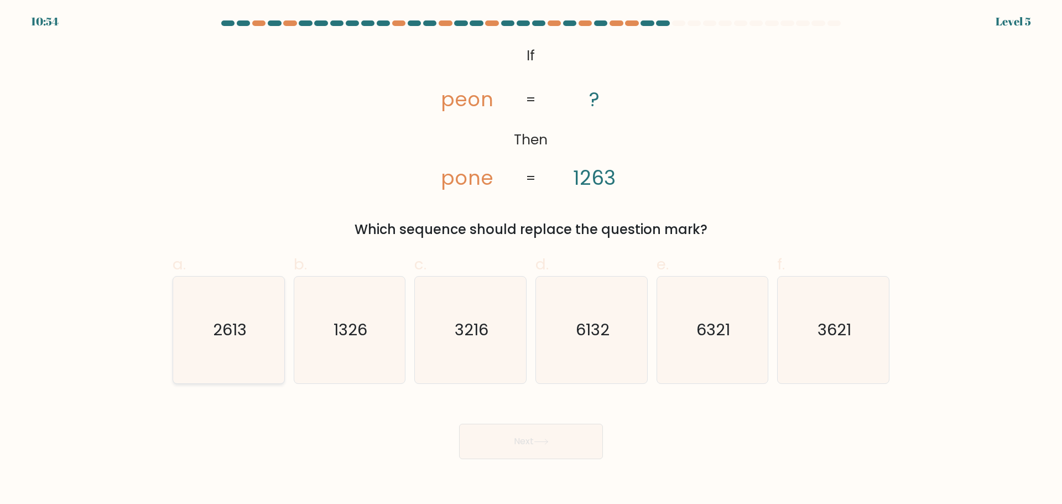
click at [215, 343] on icon "2613" at bounding box center [228, 329] width 107 height 107
click at [531, 259] on input "a. 2613" at bounding box center [531, 255] width 1 height 7
radio input "true"
click at [563, 450] on button "Next" at bounding box center [531, 441] width 144 height 35
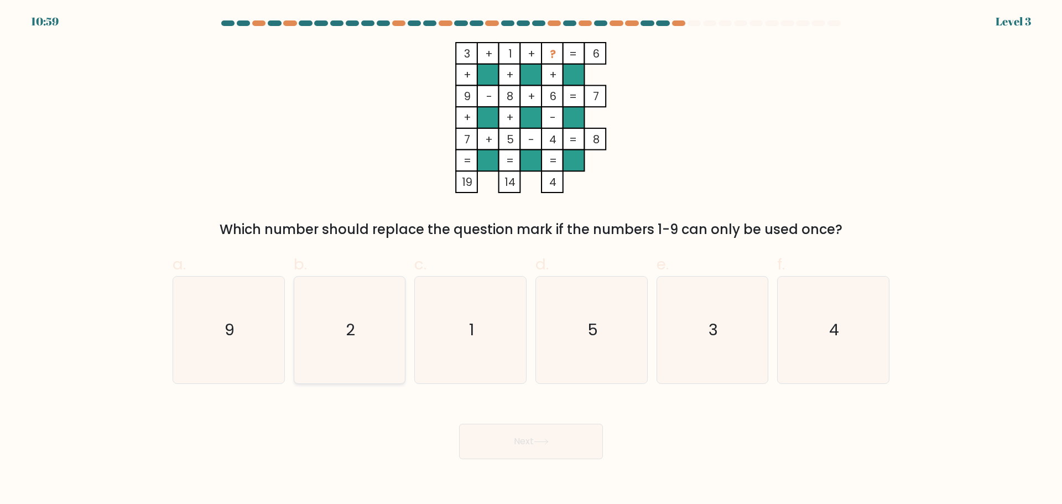
click at [378, 340] on icon "2" at bounding box center [349, 329] width 107 height 107
click at [531, 259] on input "b. 2" at bounding box center [531, 255] width 1 height 7
radio input "true"
click at [554, 444] on button "Next" at bounding box center [531, 441] width 144 height 35
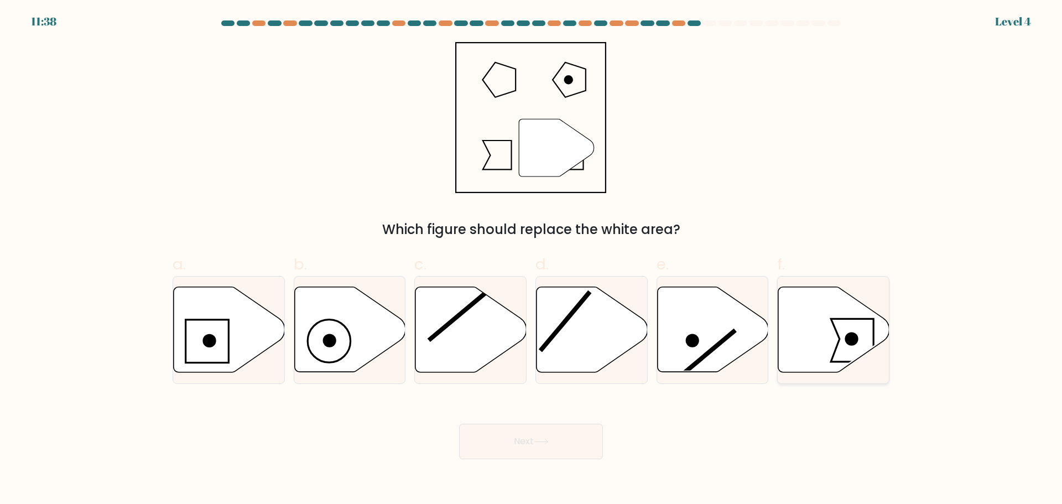
click at [806, 326] on icon at bounding box center [833, 328] width 111 height 85
click at [531, 259] on input "f." at bounding box center [531, 255] width 1 height 7
radio input "true"
drag, startPoint x: 573, startPoint y: 442, endPoint x: 564, endPoint y: 436, distance: 11.2
click at [573, 440] on button "Next" at bounding box center [531, 441] width 144 height 35
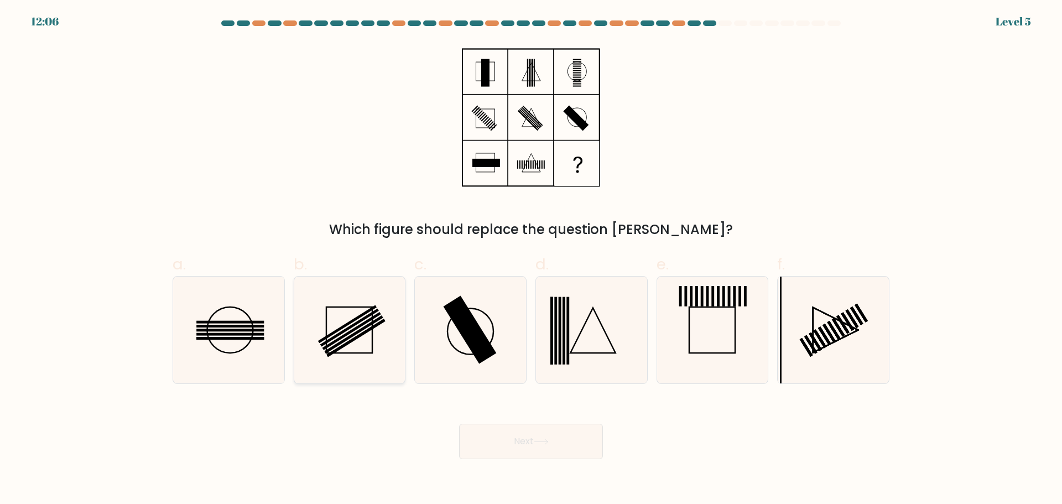
click at [355, 340] on rect at bounding box center [356, 338] width 59 height 38
click at [531, 259] on input "b." at bounding box center [531, 255] width 1 height 7
radio input "true"
click at [231, 347] on icon at bounding box center [228, 329] width 107 height 107
click at [531, 259] on input "a." at bounding box center [531, 255] width 1 height 7
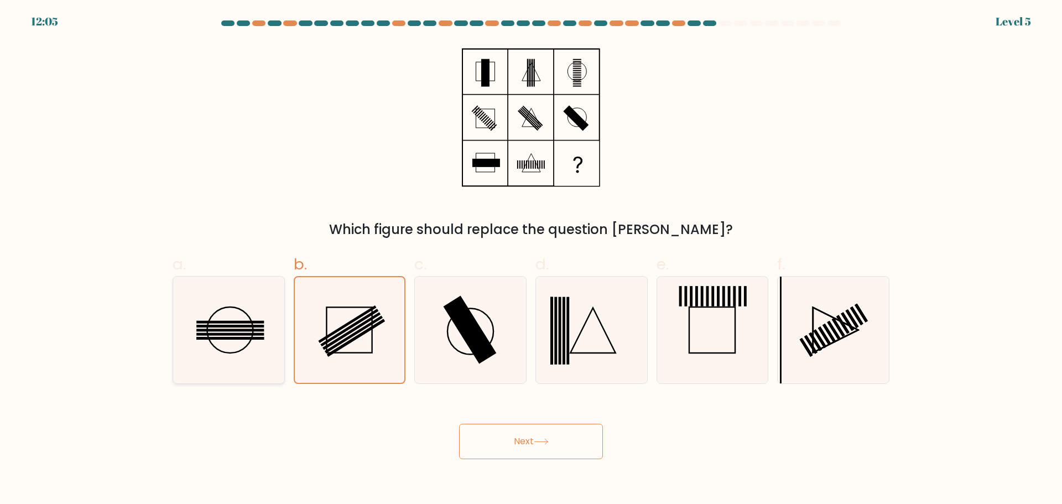
radio input "true"
click at [519, 438] on button "Next" at bounding box center [531, 441] width 144 height 35
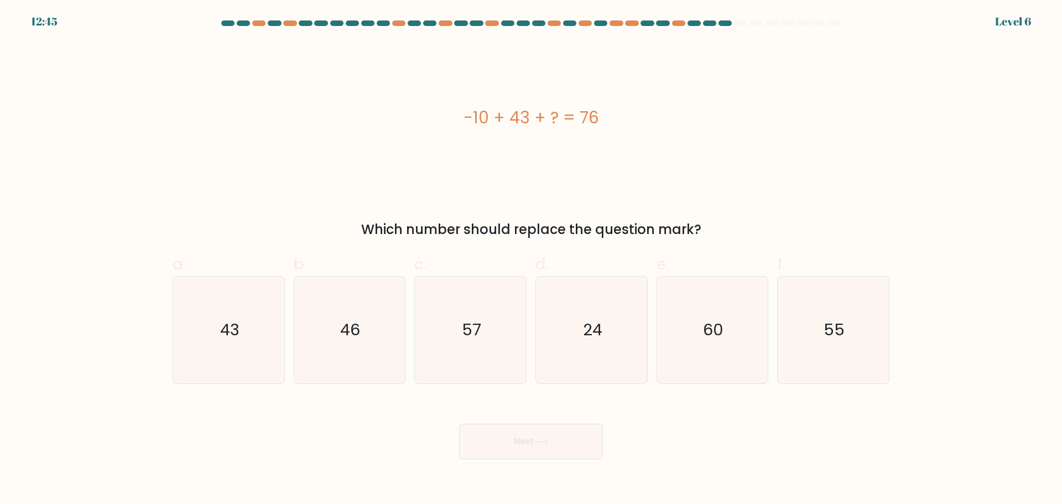
drag, startPoint x: 432, startPoint y: 113, endPoint x: 717, endPoint y: 106, distance: 284.9
click at [717, 106] on div "-10 + 43 + ? = 76" at bounding box center [531, 117] width 717 height 25
click at [243, 322] on icon "43" at bounding box center [228, 329] width 107 height 107
click at [531, 259] on input "a. 43" at bounding box center [531, 255] width 1 height 7
radio input "true"
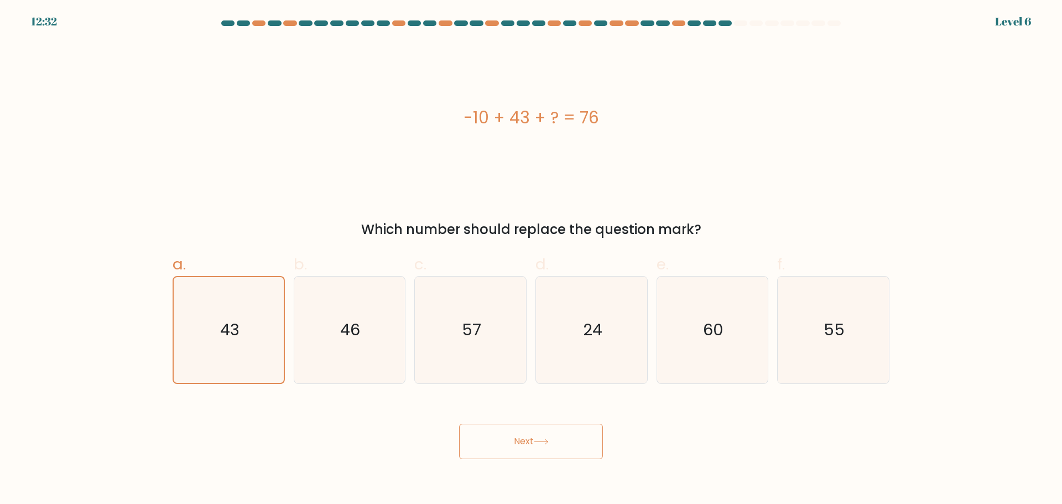
click at [500, 446] on button "Next" at bounding box center [531, 441] width 144 height 35
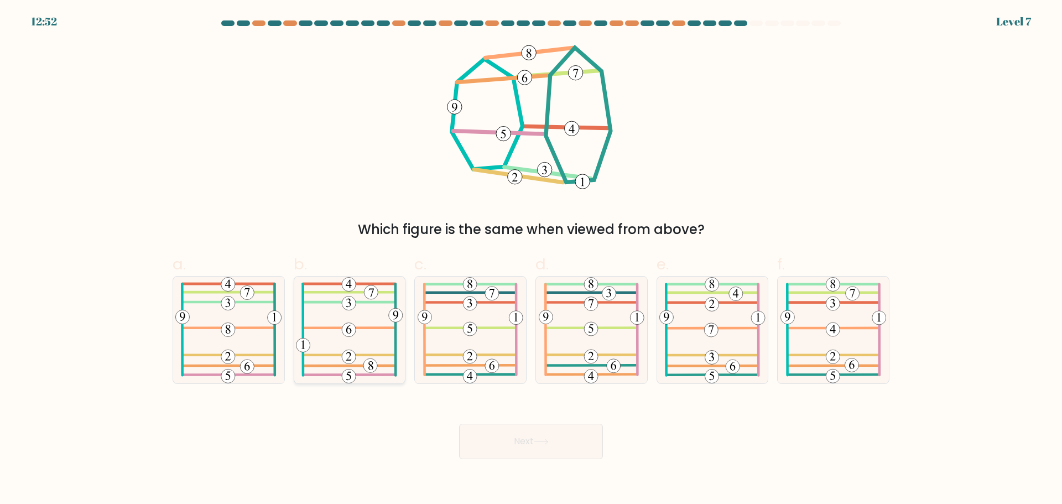
click at [294, 318] on div at bounding box center [350, 330] width 112 height 108
click at [531, 259] on input "b." at bounding box center [531, 255] width 1 height 7
radio input "true"
click at [260, 319] on icon at bounding box center [228, 329] width 106 height 107
click at [531, 259] on input "a." at bounding box center [531, 255] width 1 height 7
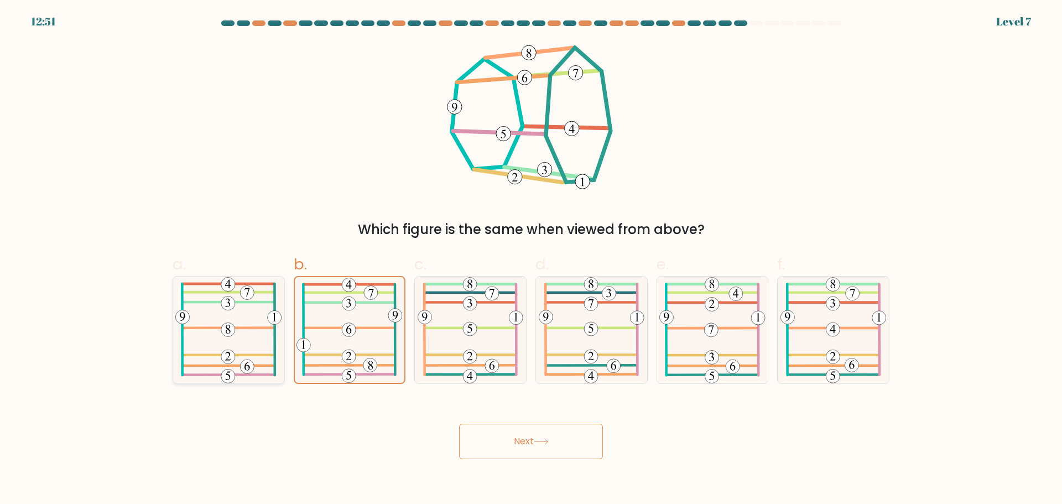
radio input "true"
click at [519, 454] on button "Next" at bounding box center [531, 441] width 144 height 35
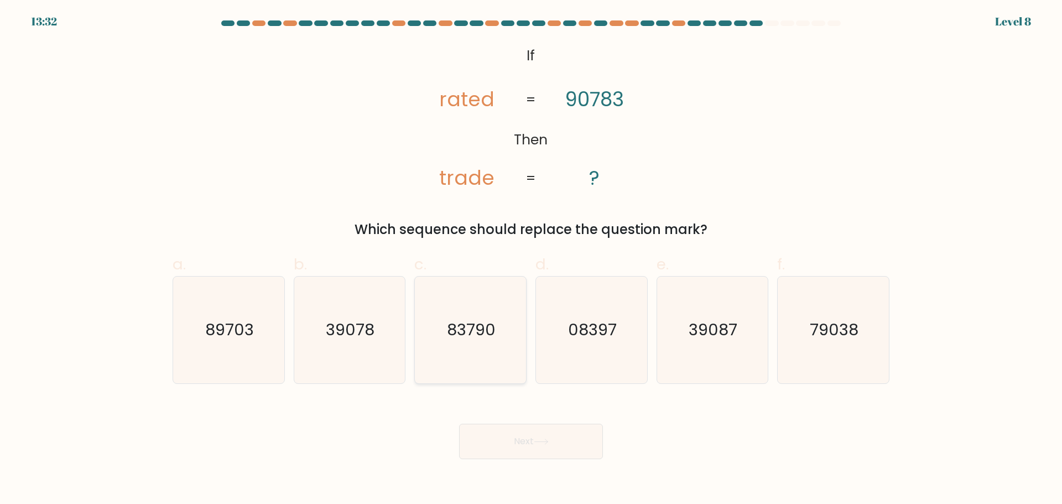
click at [436, 330] on icon "83790" at bounding box center [470, 329] width 107 height 107
click at [531, 259] on input "c. 83790" at bounding box center [531, 255] width 1 height 7
radio input "true"
click at [496, 438] on button "Next" at bounding box center [531, 441] width 144 height 35
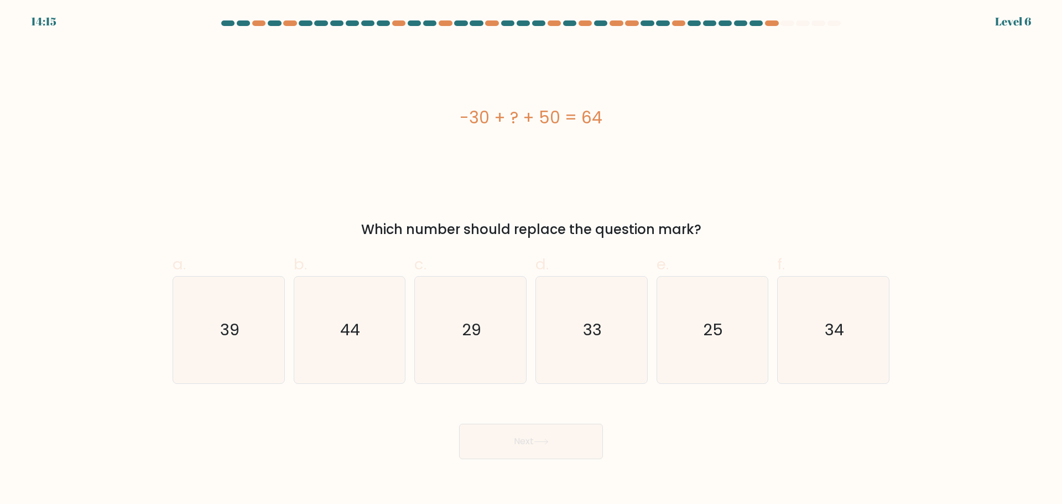
drag, startPoint x: 432, startPoint y: 90, endPoint x: 713, endPoint y: 88, distance: 280.9
click at [713, 88] on div "-30 + ? + 50 = 64" at bounding box center [531, 117] width 717 height 151
drag, startPoint x: 355, startPoint y: 335, endPoint x: 366, endPoint y: 337, distance: 11.3
click at [355, 333] on text "44" at bounding box center [351, 330] width 20 height 22
click at [531, 259] on input "b. 44" at bounding box center [531, 255] width 1 height 7
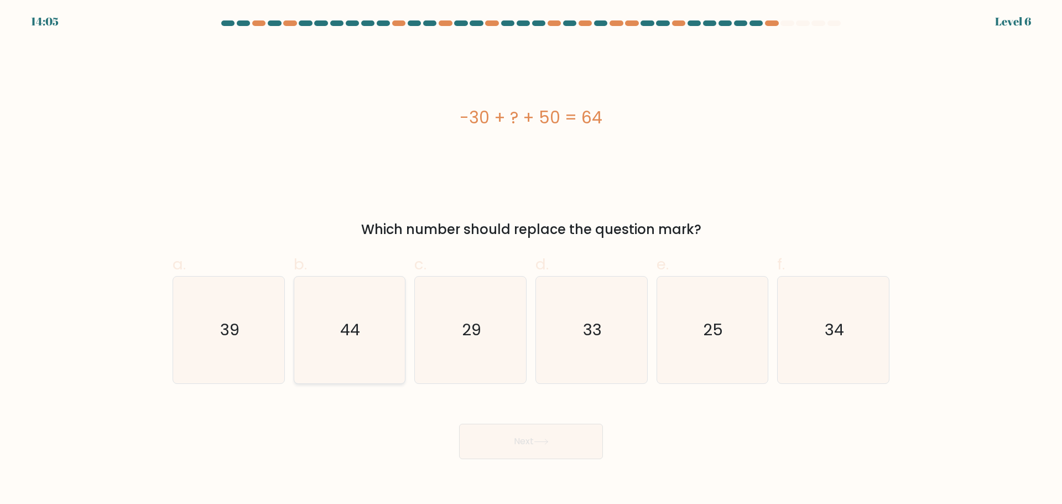
radio input "true"
click at [570, 447] on button "Next" at bounding box center [531, 441] width 144 height 35
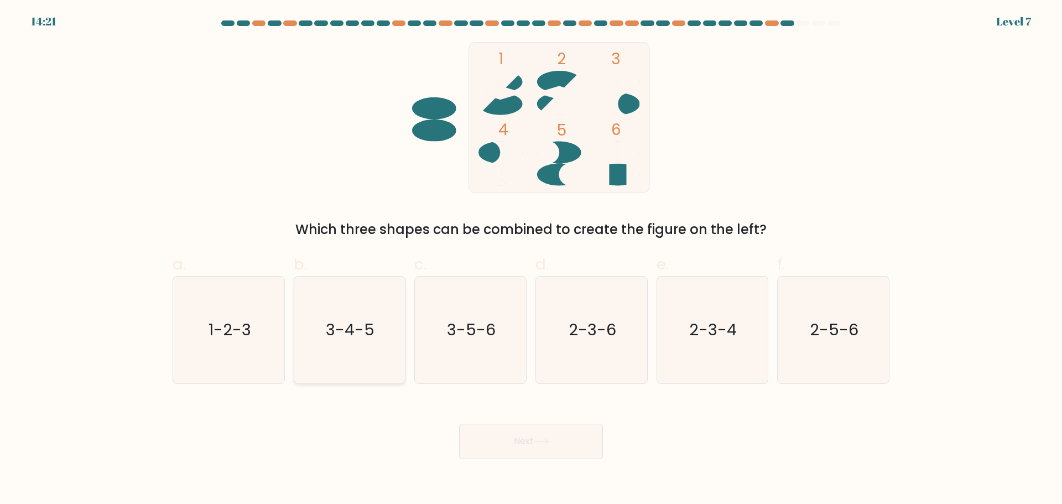
click at [359, 320] on text "3-4-5" at bounding box center [350, 330] width 49 height 22
click at [531, 259] on input "b. 3-4-5" at bounding box center [531, 255] width 1 height 7
radio input "true"
drag, startPoint x: 492, startPoint y: 450, endPoint x: 481, endPoint y: 450, distance: 11.6
click at [494, 450] on button "Next" at bounding box center [531, 441] width 144 height 35
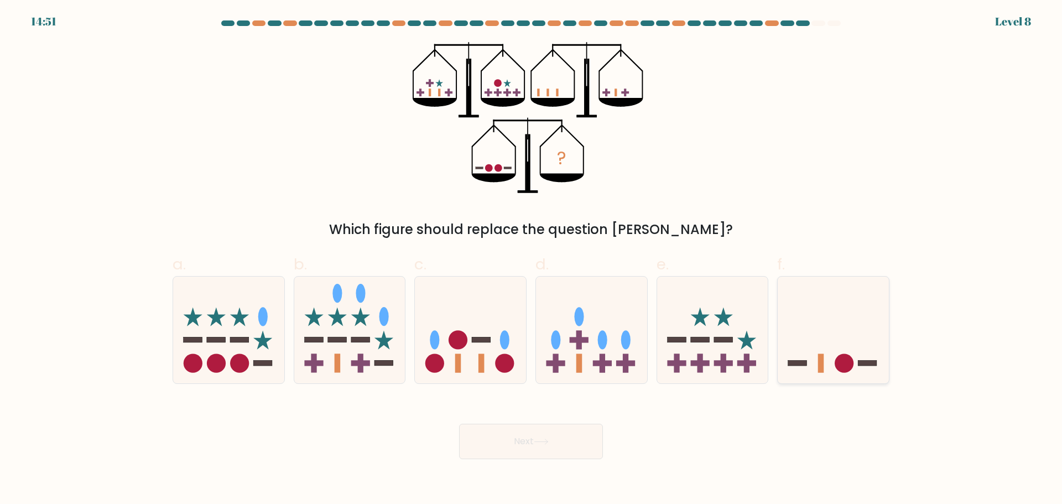
click at [821, 361] on rect at bounding box center [821, 363] width 6 height 19
click at [531, 259] on input "f." at bounding box center [531, 255] width 1 height 7
radio input "true"
click at [552, 440] on button "Next" at bounding box center [531, 441] width 144 height 35
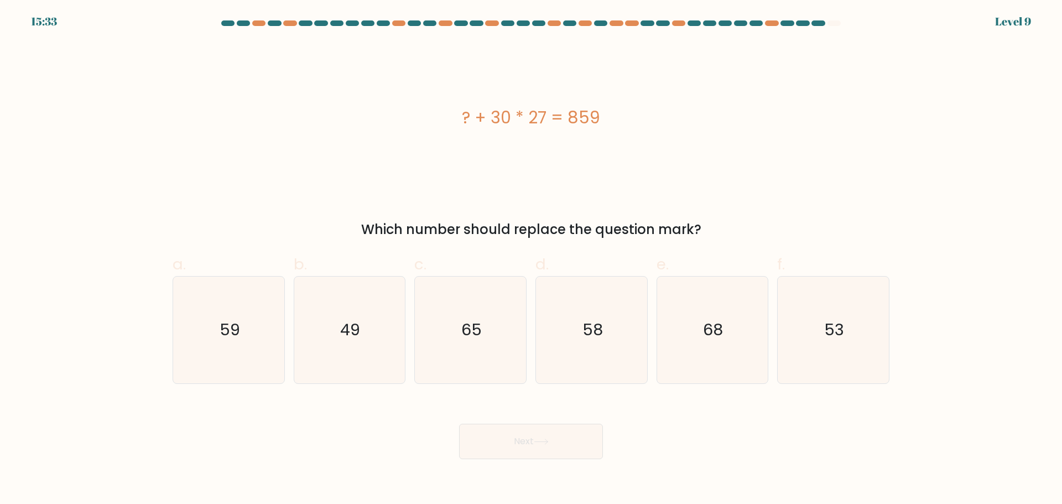
drag, startPoint x: 457, startPoint y: 101, endPoint x: 660, endPoint y: 105, distance: 203.0
click at [660, 105] on div "? + 30 * 27 = 859" at bounding box center [531, 117] width 717 height 151
click at [361, 341] on icon "49" at bounding box center [349, 329] width 107 height 107
click at [531, 259] on input "b. 49" at bounding box center [531, 255] width 1 height 7
radio input "true"
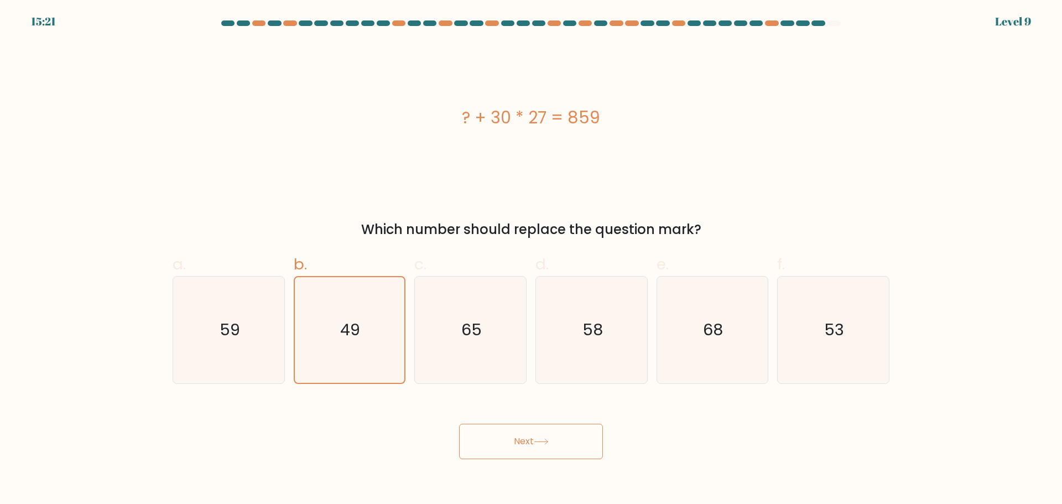
click at [505, 438] on button "Next" at bounding box center [531, 441] width 144 height 35
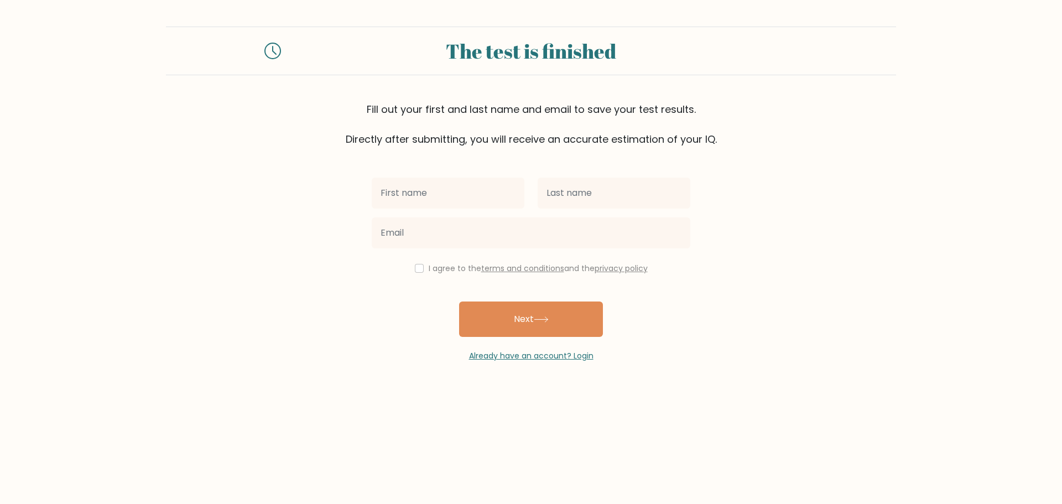
click at [463, 196] on input "text" at bounding box center [448, 192] width 153 height 31
type input "Rowela"
click at [616, 190] on input "text" at bounding box center [613, 192] width 153 height 31
type input "[PERSON_NAME]"
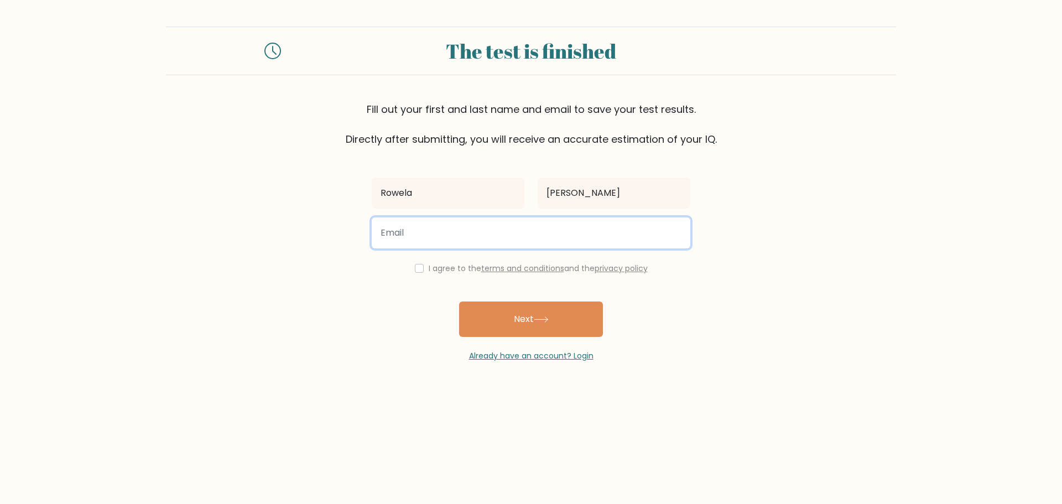
click at [618, 233] on input "email" at bounding box center [531, 232] width 319 height 31
type input "wellacristobal@gmail.com"
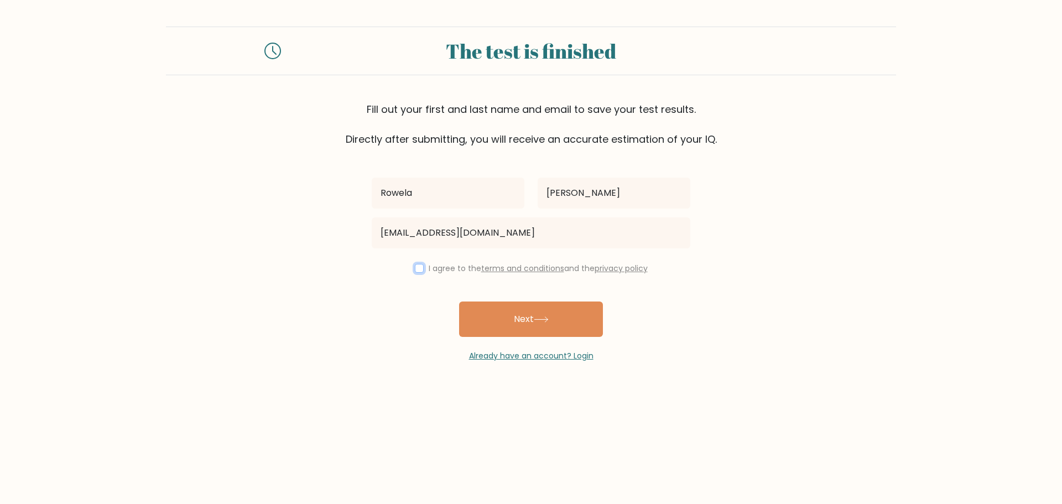
click at [415, 268] on input "checkbox" at bounding box center [419, 268] width 9 height 9
checkbox input "true"
click at [517, 306] on button "Next" at bounding box center [531, 318] width 144 height 35
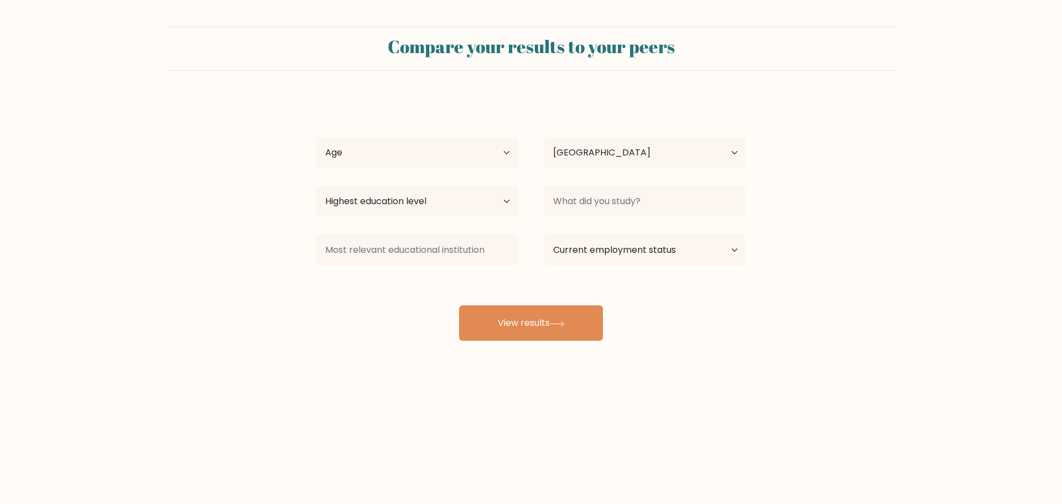
select select "PH"
click at [481, 146] on select "Age Under [DEMOGRAPHIC_DATA] [DEMOGRAPHIC_DATA] [DEMOGRAPHIC_DATA] [DEMOGRAPHIC…" at bounding box center [416, 152] width 201 height 31
select select "25_34"
click at [316, 137] on select "Age Under [DEMOGRAPHIC_DATA] [DEMOGRAPHIC_DATA] [DEMOGRAPHIC_DATA] [DEMOGRAPHIC…" at bounding box center [416, 152] width 201 height 31
click at [635, 161] on select "Country [GEOGRAPHIC_DATA] [GEOGRAPHIC_DATA] [GEOGRAPHIC_DATA] [US_STATE] [GEOGR…" at bounding box center [644, 152] width 201 height 31
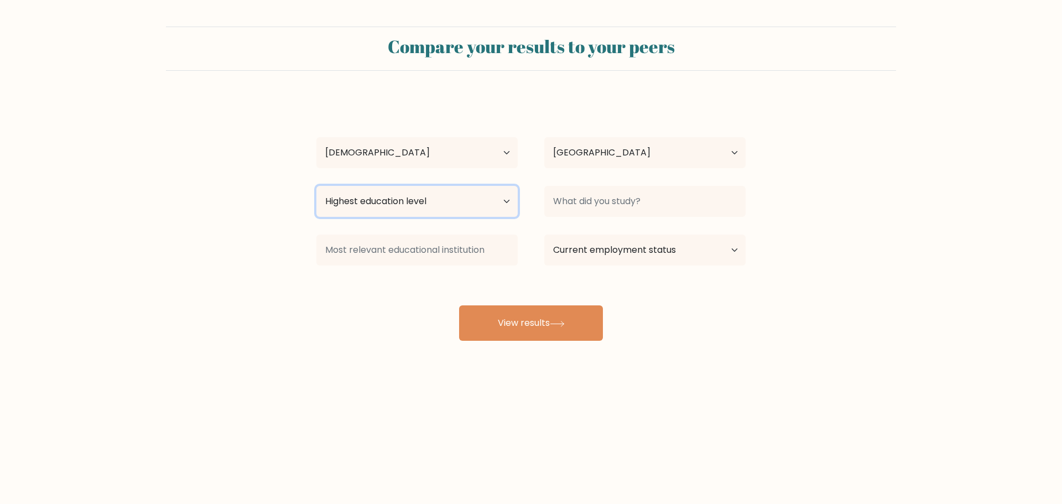
click at [384, 204] on select "Highest education level No schooling Primary Lower Secondary Upper Secondary Oc…" at bounding box center [416, 201] width 201 height 31
select select "bachelors_degree"
click at [316, 186] on select "Highest education level No schooling Primary Lower Secondary Upper Secondary Oc…" at bounding box center [416, 201] width 201 height 31
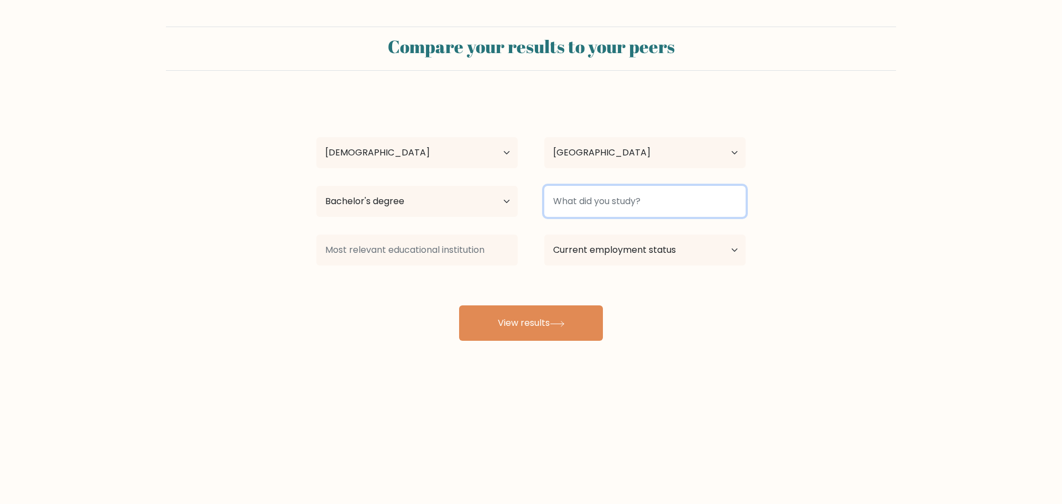
click at [651, 192] on input at bounding box center [644, 201] width 201 height 31
type input "B"
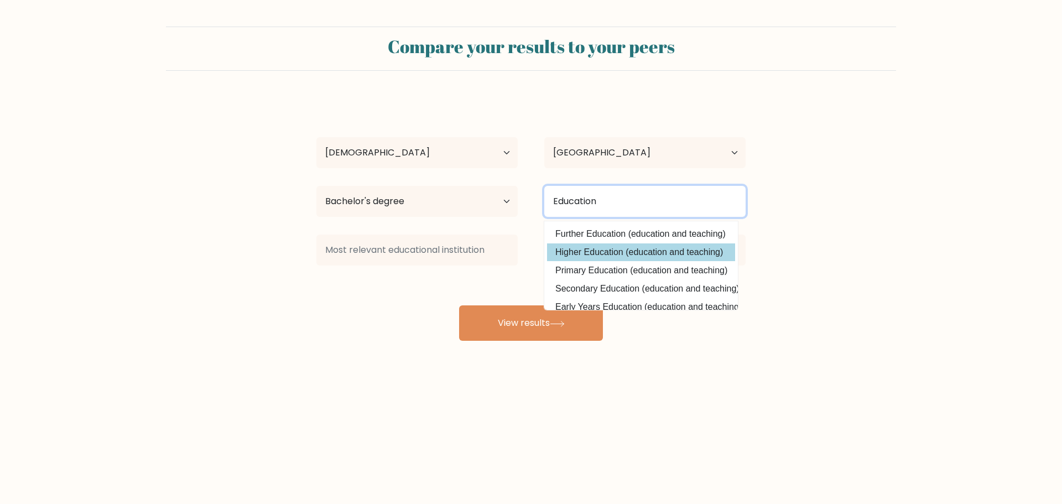
scroll to position [55, 0]
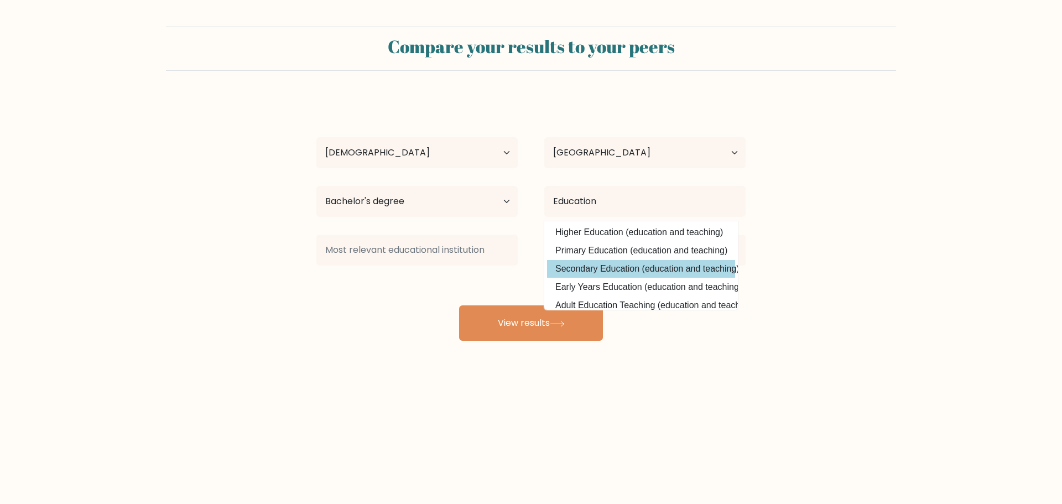
click at [662, 264] on option "Secondary Education (education and teaching)" at bounding box center [641, 269] width 188 height 18
type input "Secondary Education"
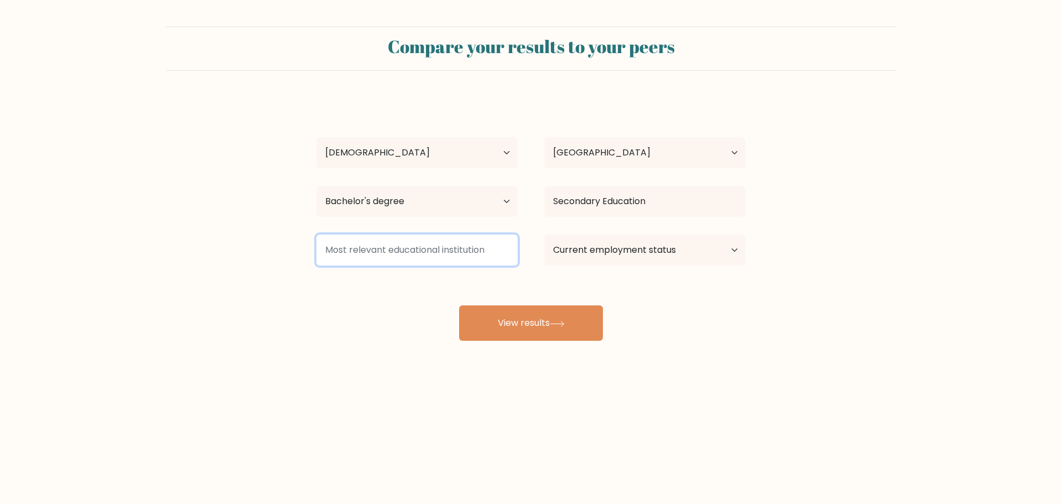
click at [429, 254] on input at bounding box center [416, 249] width 201 height 31
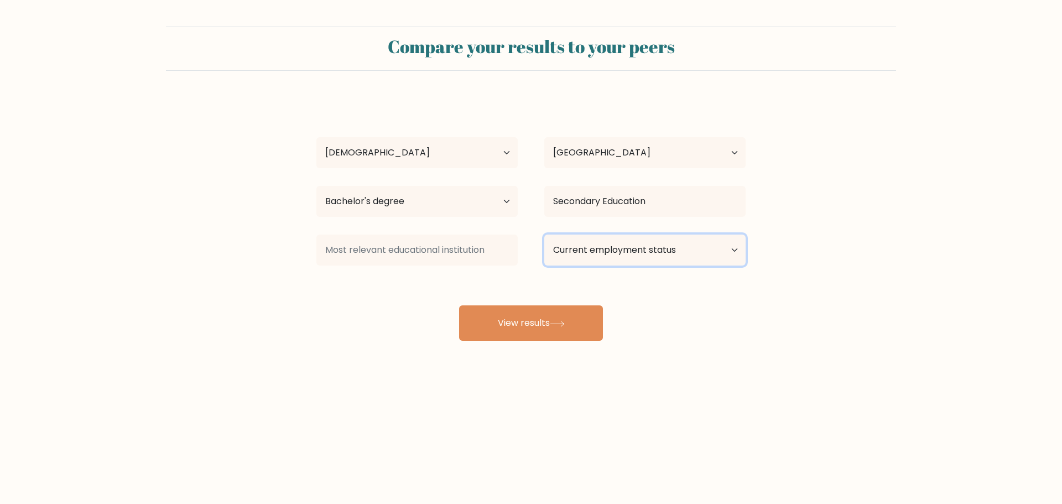
click at [593, 254] on select "Current employment status Employed Student Retired Other / prefer not to answer" at bounding box center [644, 249] width 201 height 31
select select "other"
click at [544, 234] on select "Current employment status Employed Student Retired Other / prefer not to answer" at bounding box center [644, 249] width 201 height 31
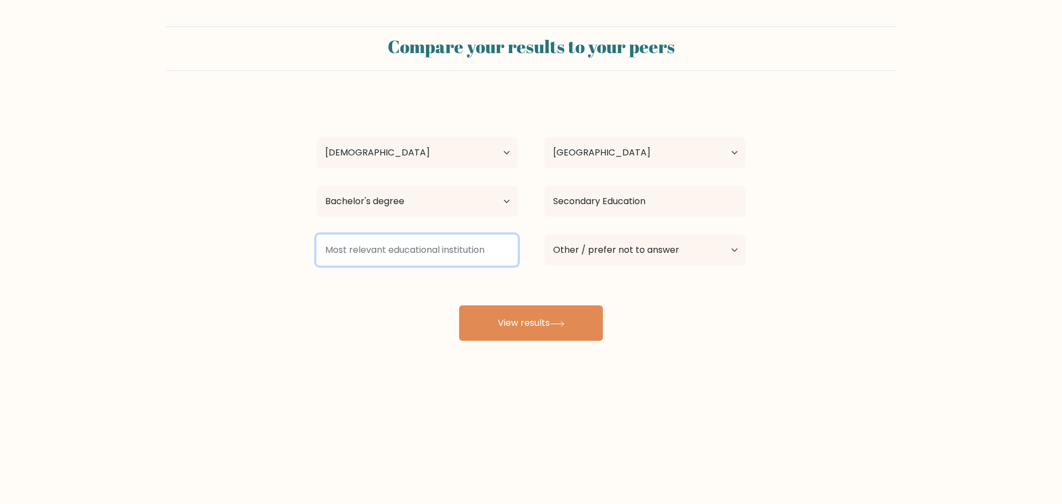
click at [420, 260] on input at bounding box center [416, 249] width 201 height 31
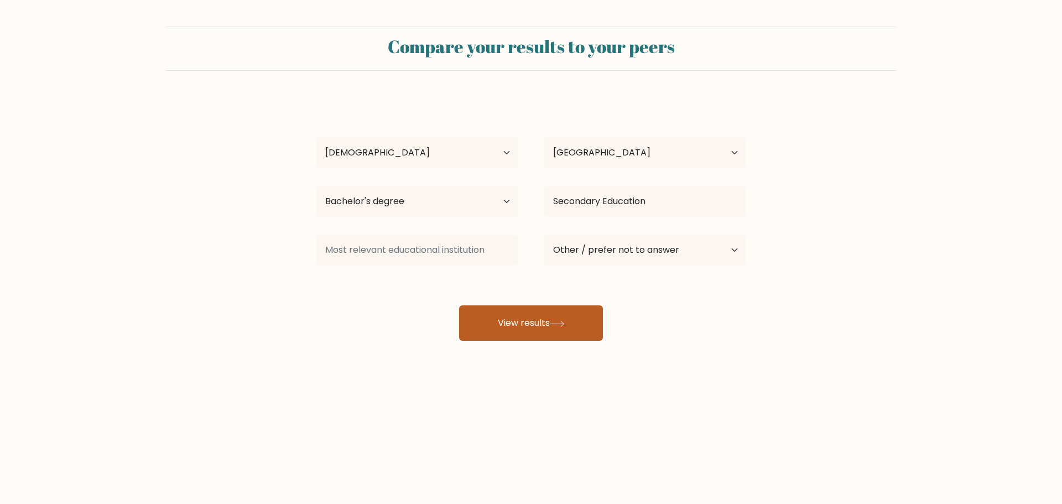
click at [498, 309] on button "View results" at bounding box center [531, 322] width 144 height 35
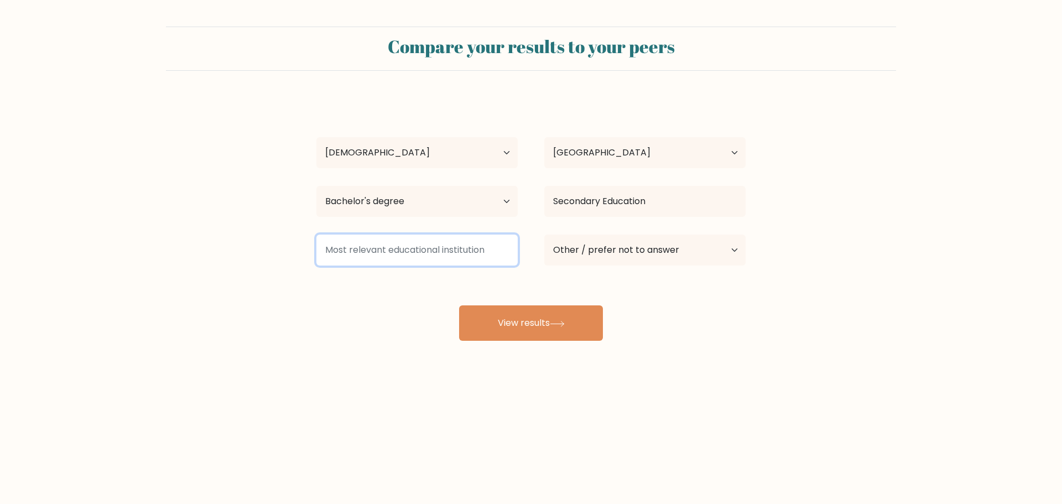
click at [440, 237] on input at bounding box center [416, 249] width 201 height 31
drag, startPoint x: 324, startPoint y: 247, endPoint x: 513, endPoint y: 253, distance: 189.2
click at [513, 253] on input at bounding box center [416, 249] width 201 height 31
click at [416, 247] on input at bounding box center [416, 249] width 201 height 31
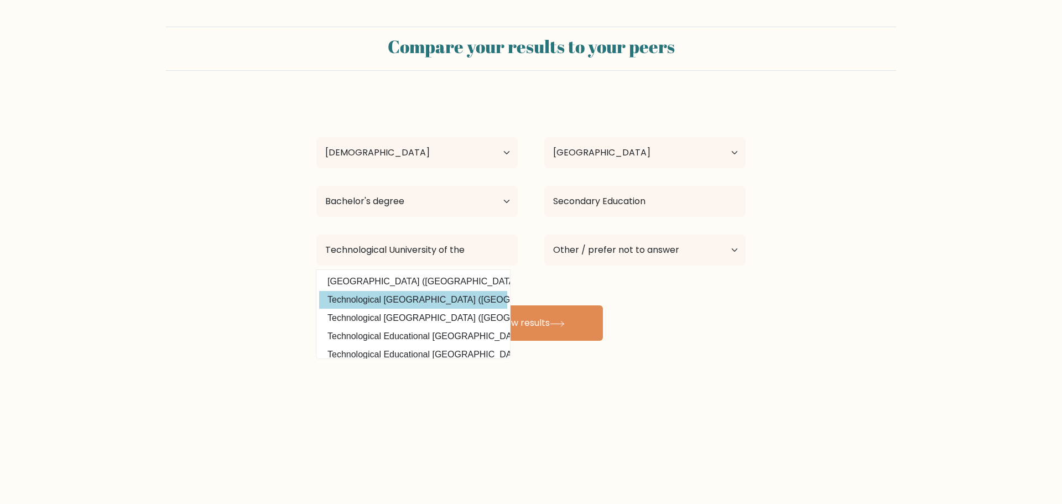
click at [390, 296] on option "Technological University of the Philippines (Philippines)" at bounding box center [413, 300] width 188 height 18
type input "Technological University of the Philippines"
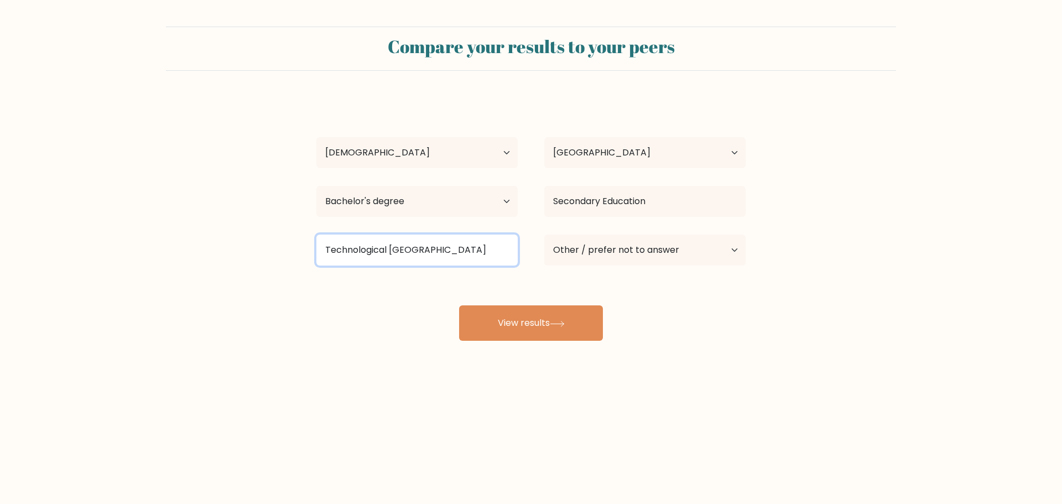
click at [455, 248] on input "Technological University of the Philippines" at bounding box center [416, 249] width 201 height 31
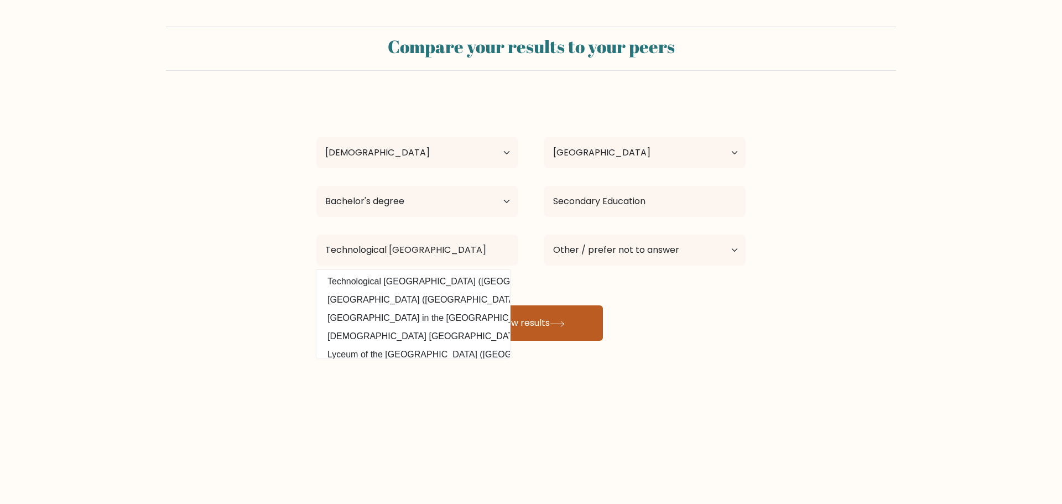
click at [573, 330] on button "View results" at bounding box center [531, 322] width 144 height 35
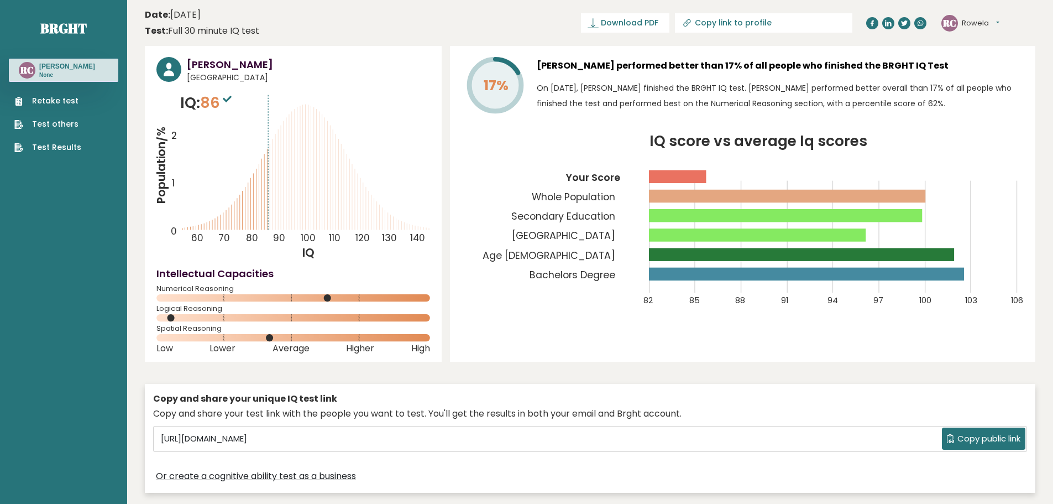
click at [69, 64] on h3 "[PERSON_NAME]" at bounding box center [67, 66] width 56 height 9
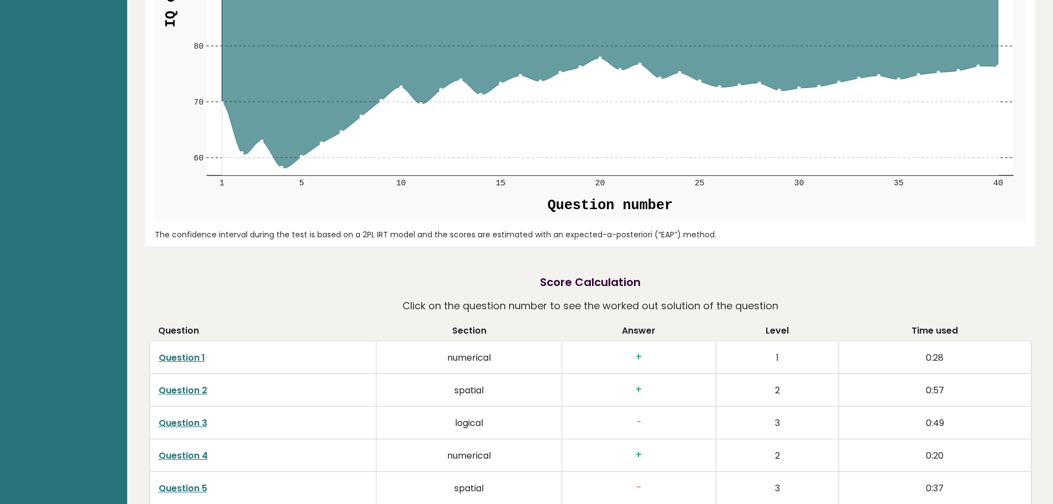
scroll to position [1989, 0]
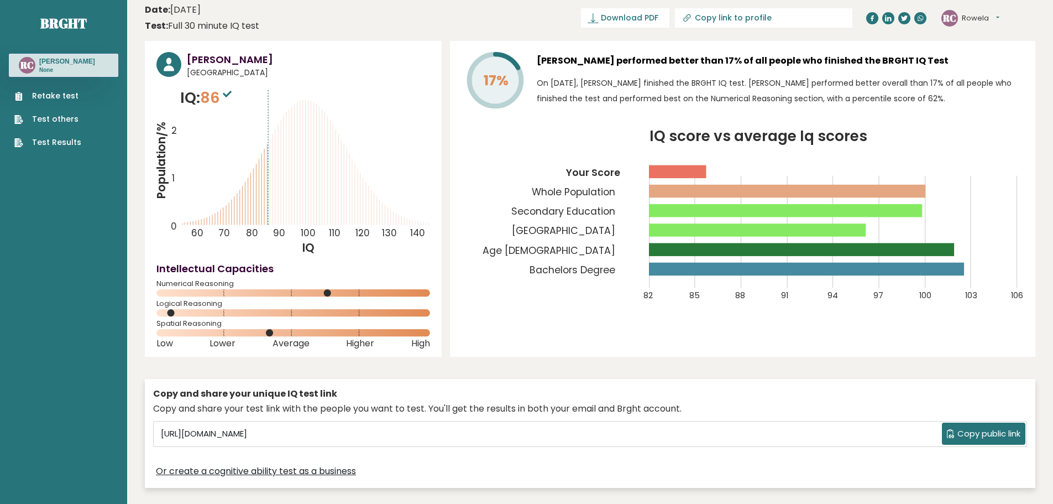
scroll to position [0, 0]
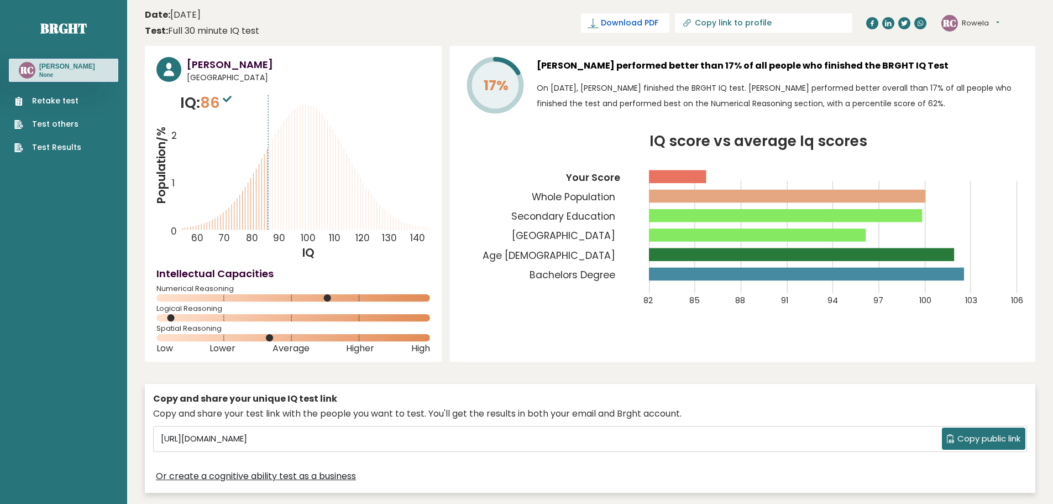
click at [670, 30] on link "Download PDF" at bounding box center [625, 22] width 88 height 19
